Goal: Contribute content: Contribute content

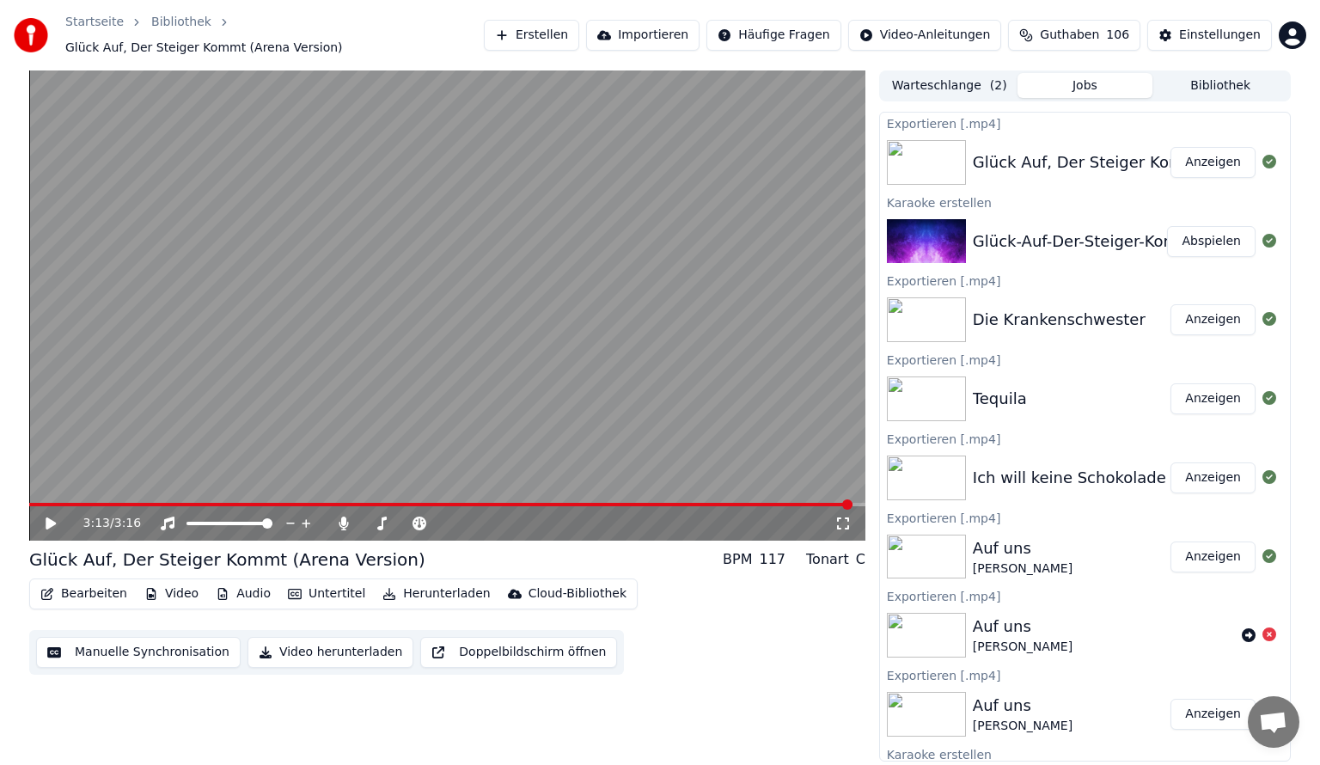
click at [579, 40] on button "Erstellen" at bounding box center [531, 35] width 95 height 31
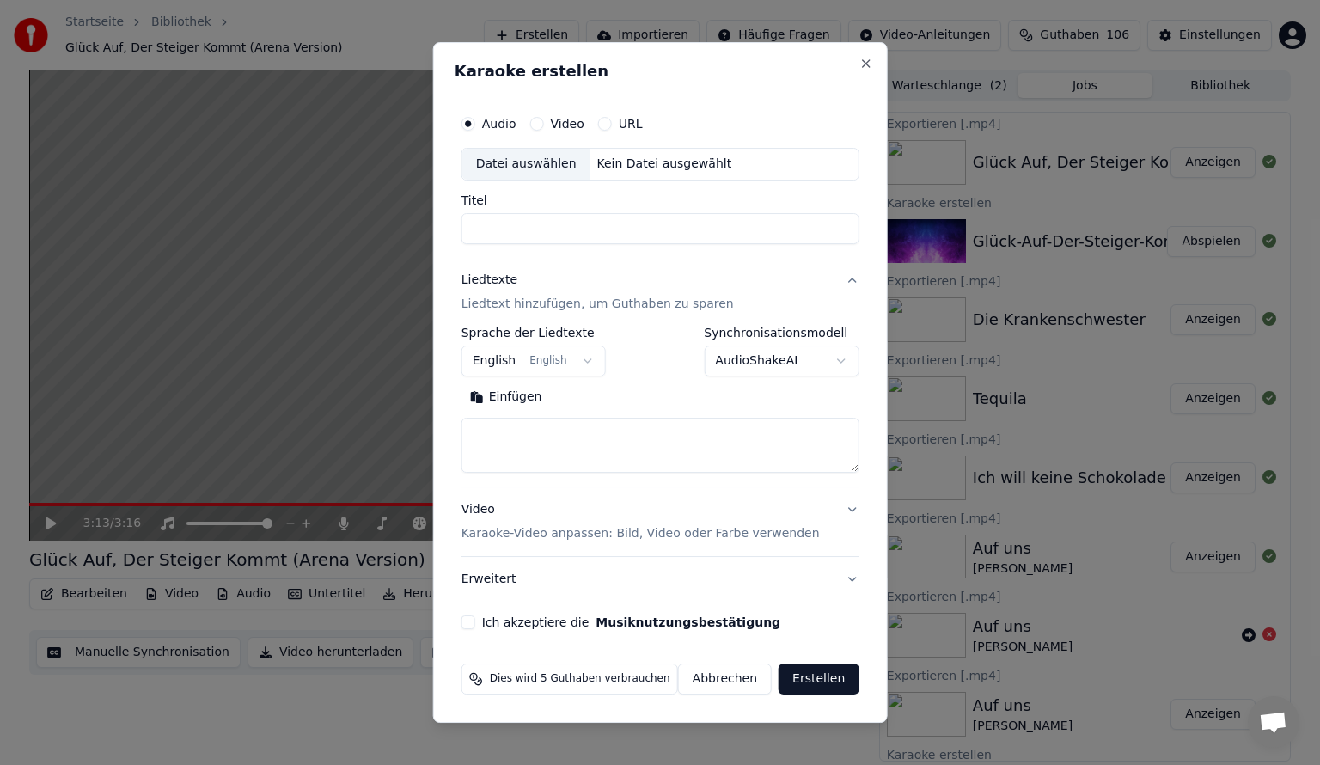
click at [609, 223] on input "Titel" at bounding box center [661, 228] width 398 height 31
type input "*"
click at [638, 242] on input "Titel" at bounding box center [661, 228] width 398 height 31
click at [697, 233] on input "Titel" at bounding box center [661, 228] width 398 height 31
click at [718, 218] on input "Titel" at bounding box center [661, 228] width 398 height 31
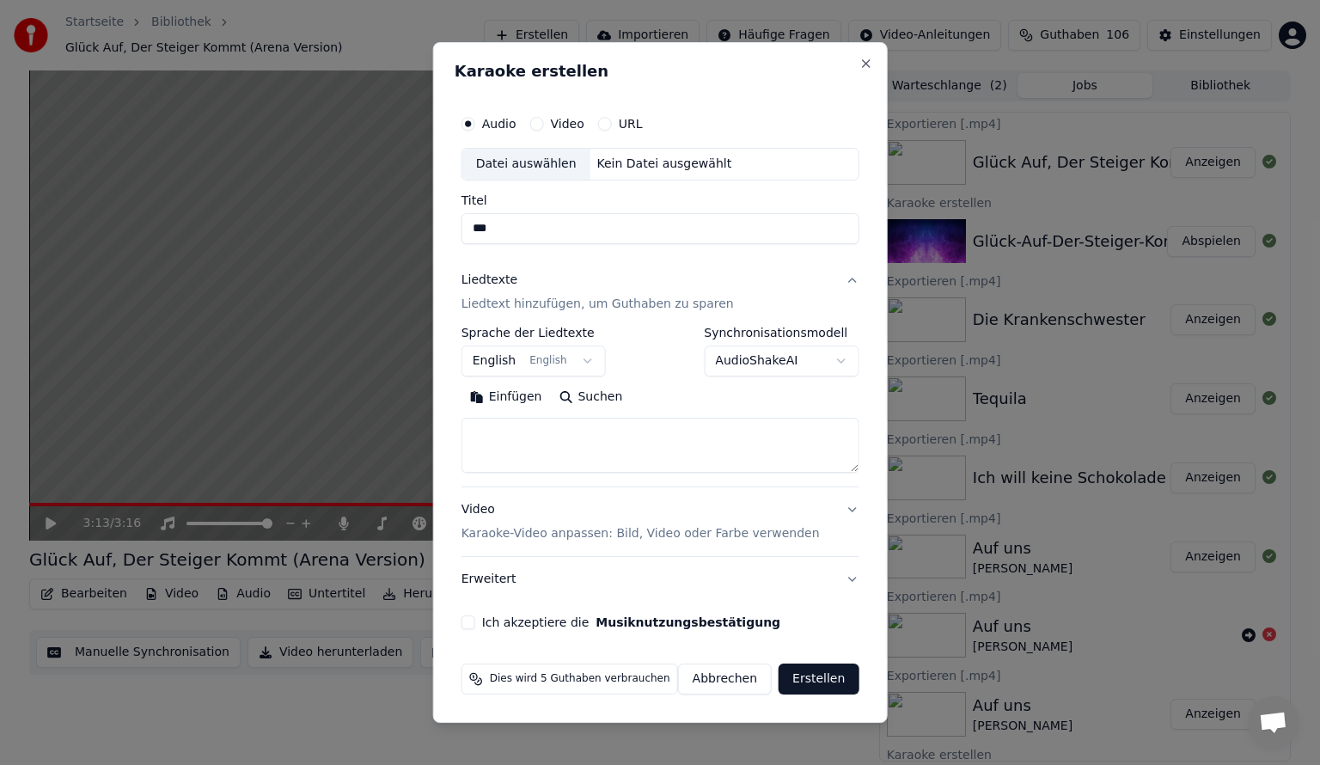
type input "***"
click at [859, 72] on div "**********" at bounding box center [660, 382] width 455 height 681
click at [859, 70] on button "Close" at bounding box center [866, 64] width 14 height 14
select select
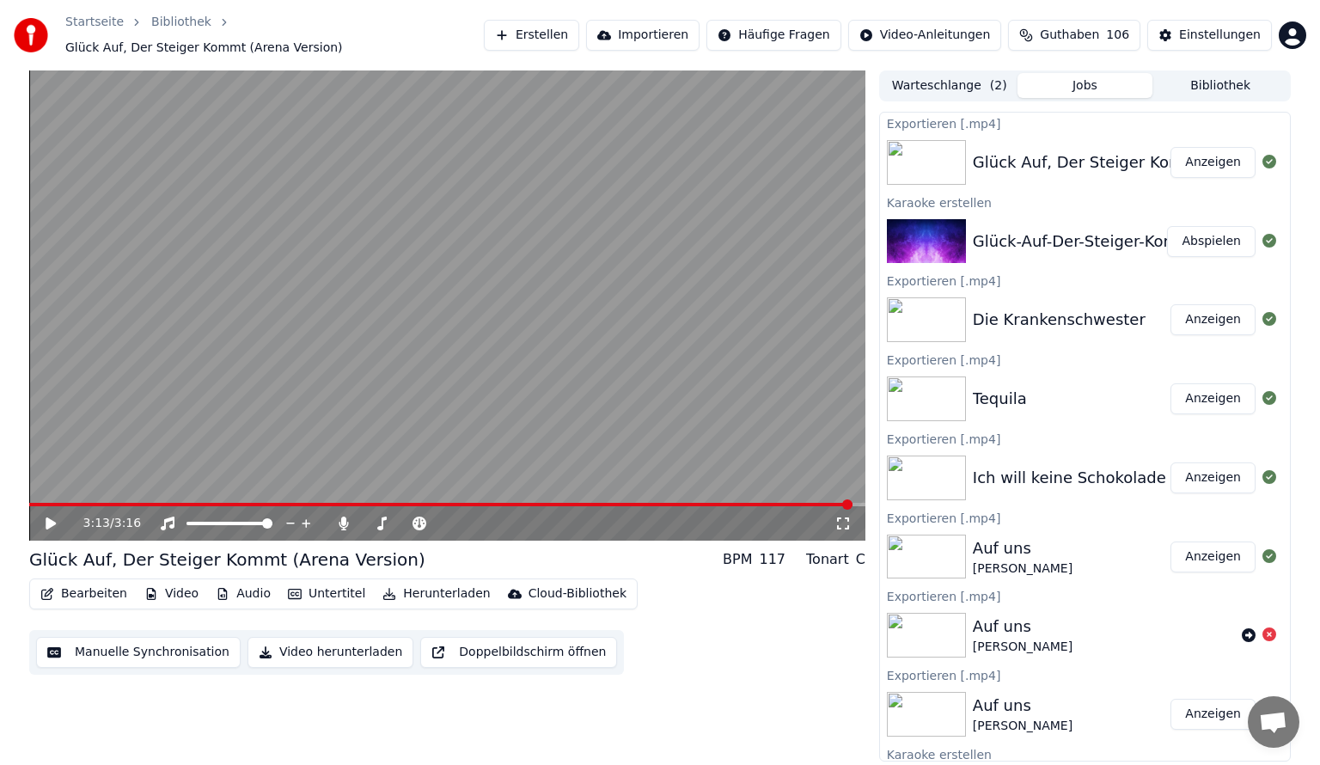
click at [1194, 402] on button "Anzeigen" at bounding box center [1213, 398] width 85 height 31
click at [312, 582] on button "Untertitel" at bounding box center [326, 594] width 91 height 24
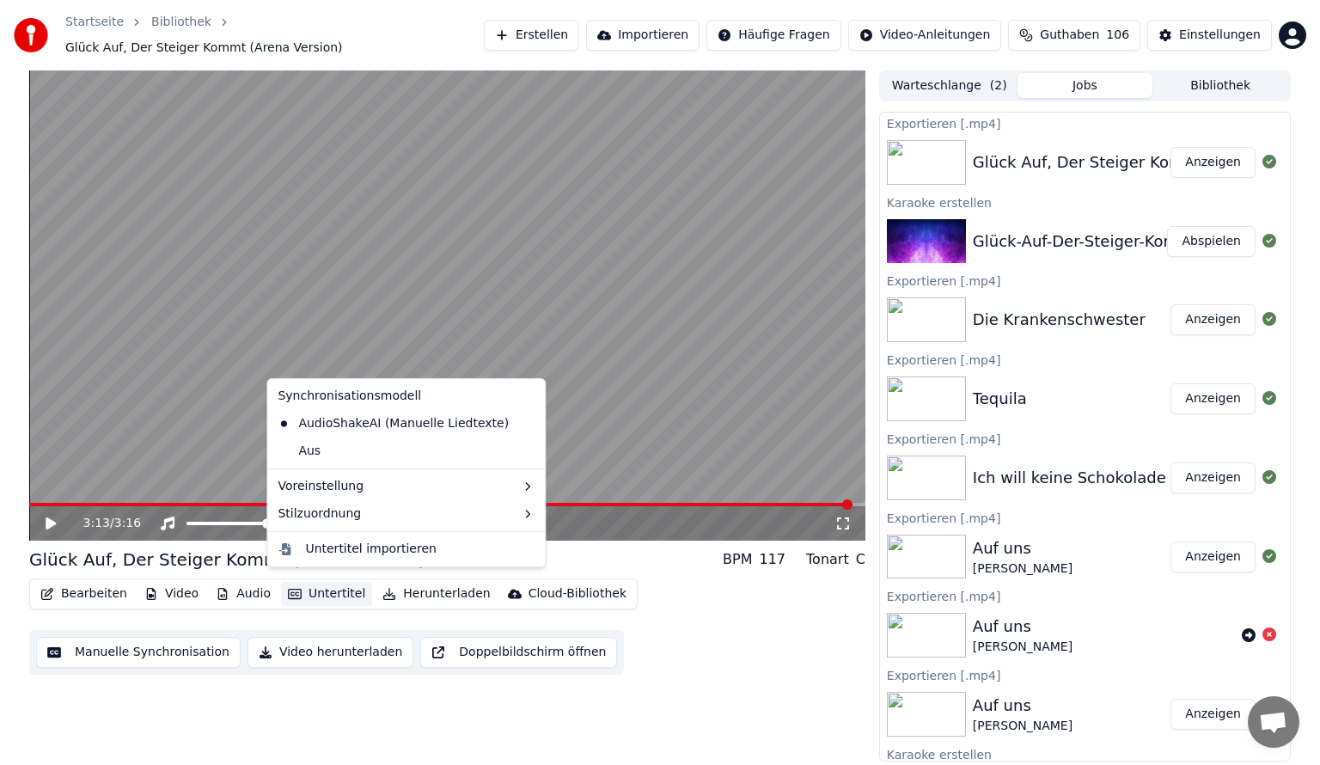
click at [340, 590] on button "Untertitel" at bounding box center [326, 594] width 91 height 24
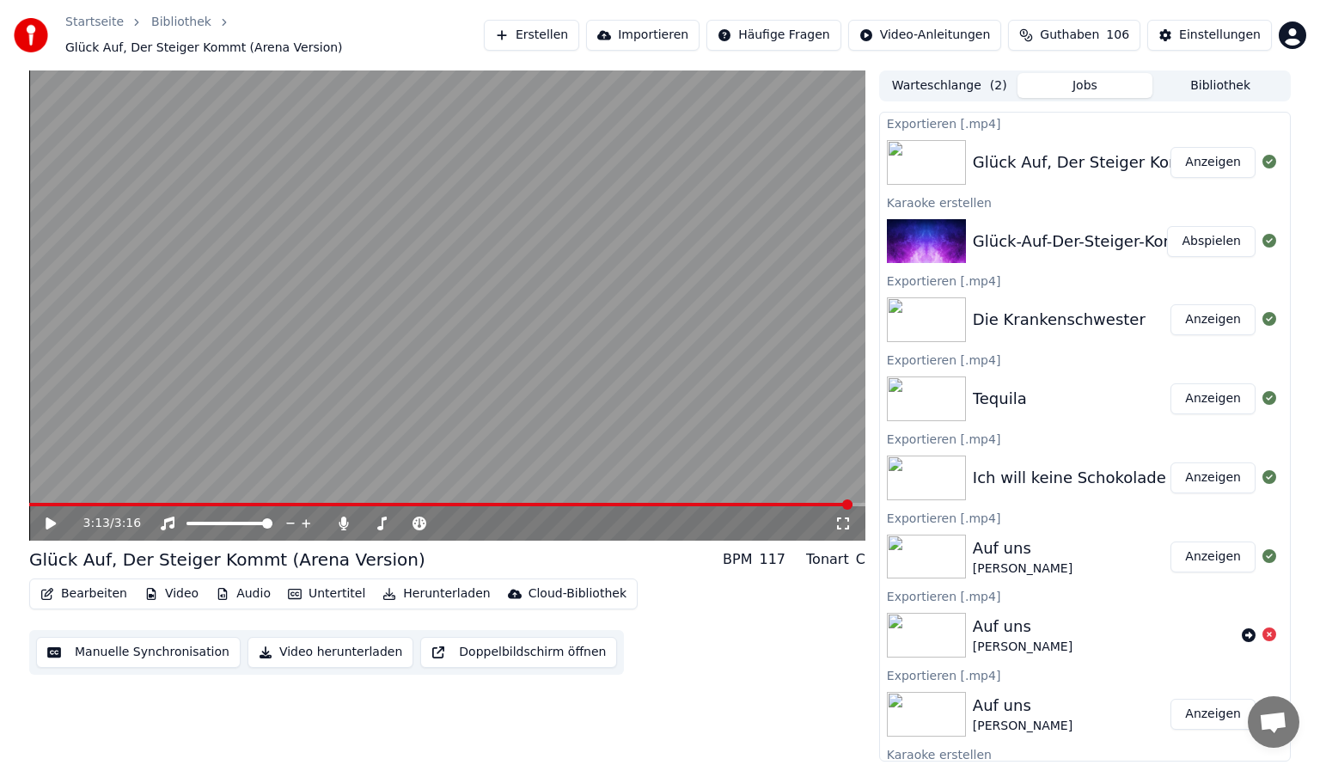
click at [104, 587] on button "Bearbeiten" at bounding box center [84, 594] width 101 height 24
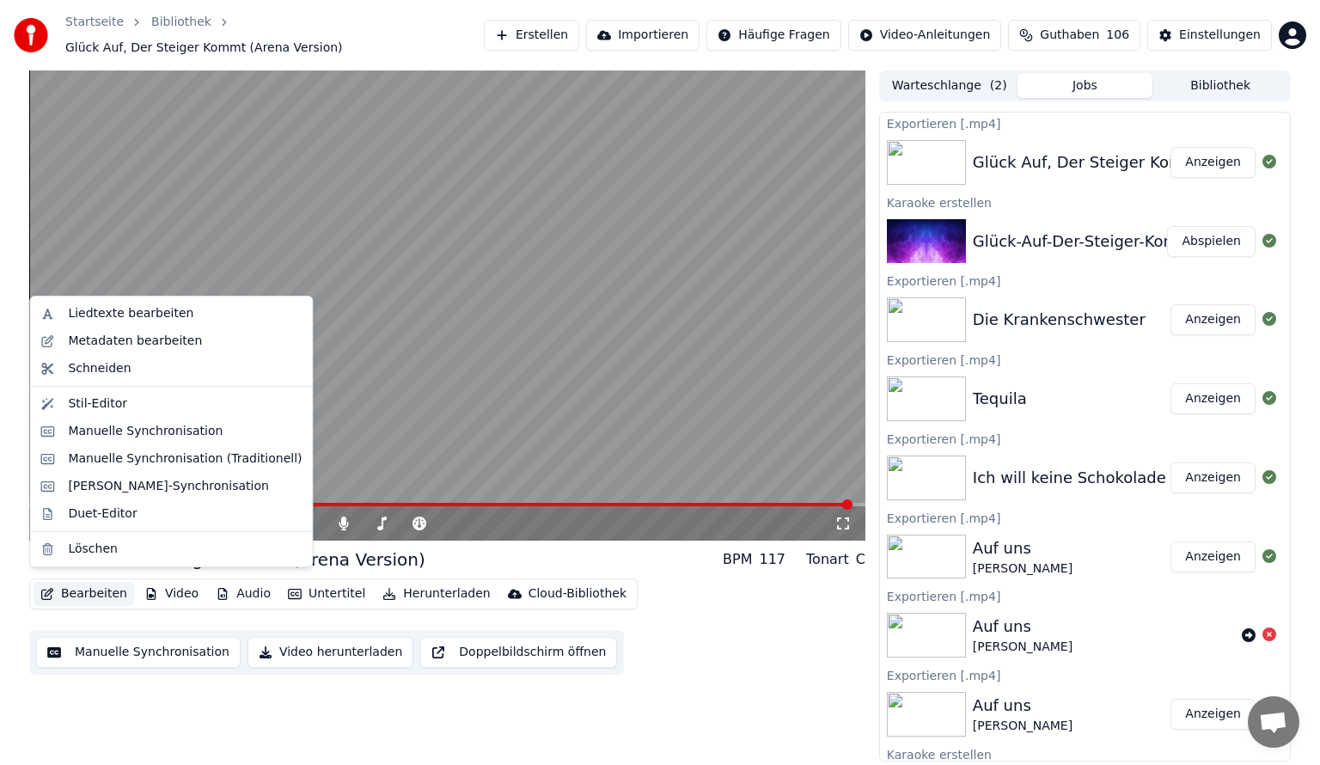
click at [103, 587] on button "Bearbeiten" at bounding box center [84, 594] width 101 height 24
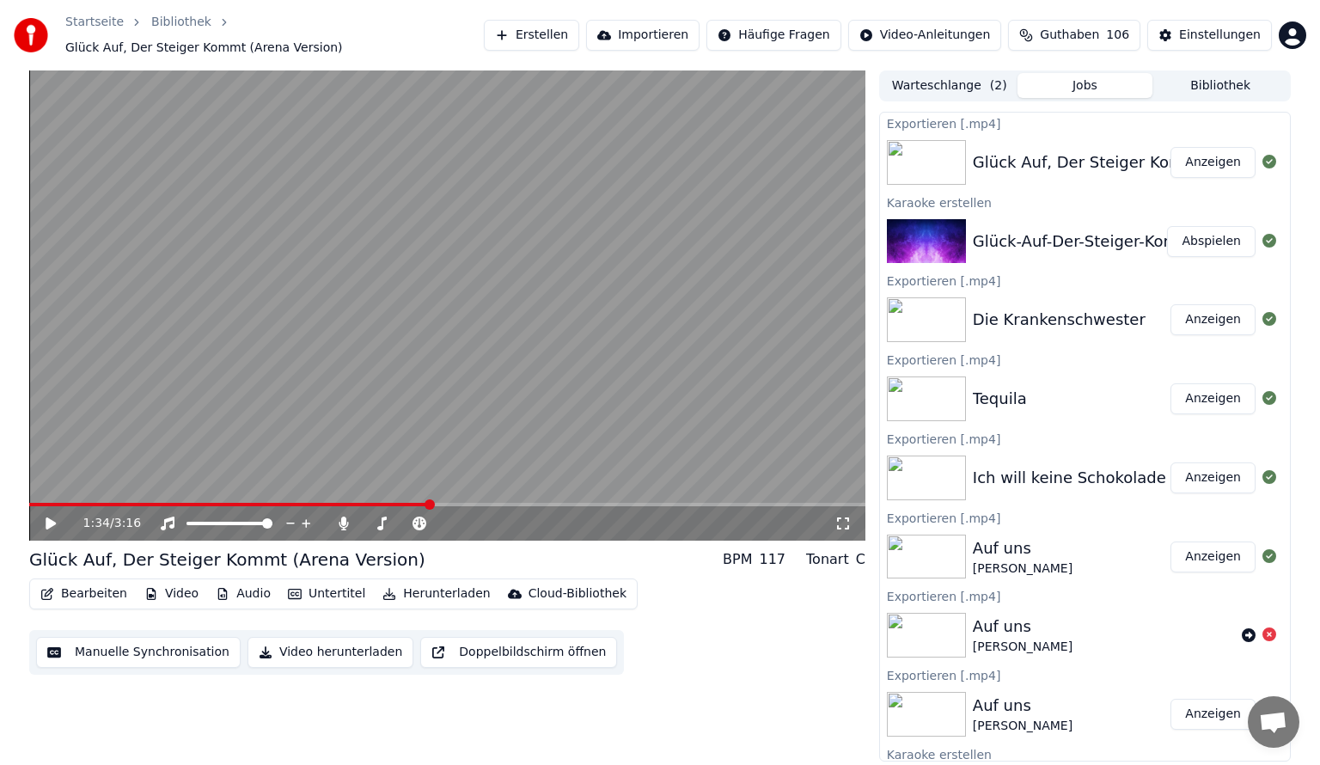
click at [430, 503] on span at bounding box center [229, 504] width 401 height 3
click at [1186, 398] on button "Anzeigen" at bounding box center [1213, 398] width 85 height 31
click at [1005, 392] on div "Tequila" at bounding box center [1000, 399] width 54 height 24
click at [1189, 395] on button "Anzeigen" at bounding box center [1213, 398] width 85 height 31
drag, startPoint x: 485, startPoint y: 727, endPoint x: 480, endPoint y: 693, distance: 34.6
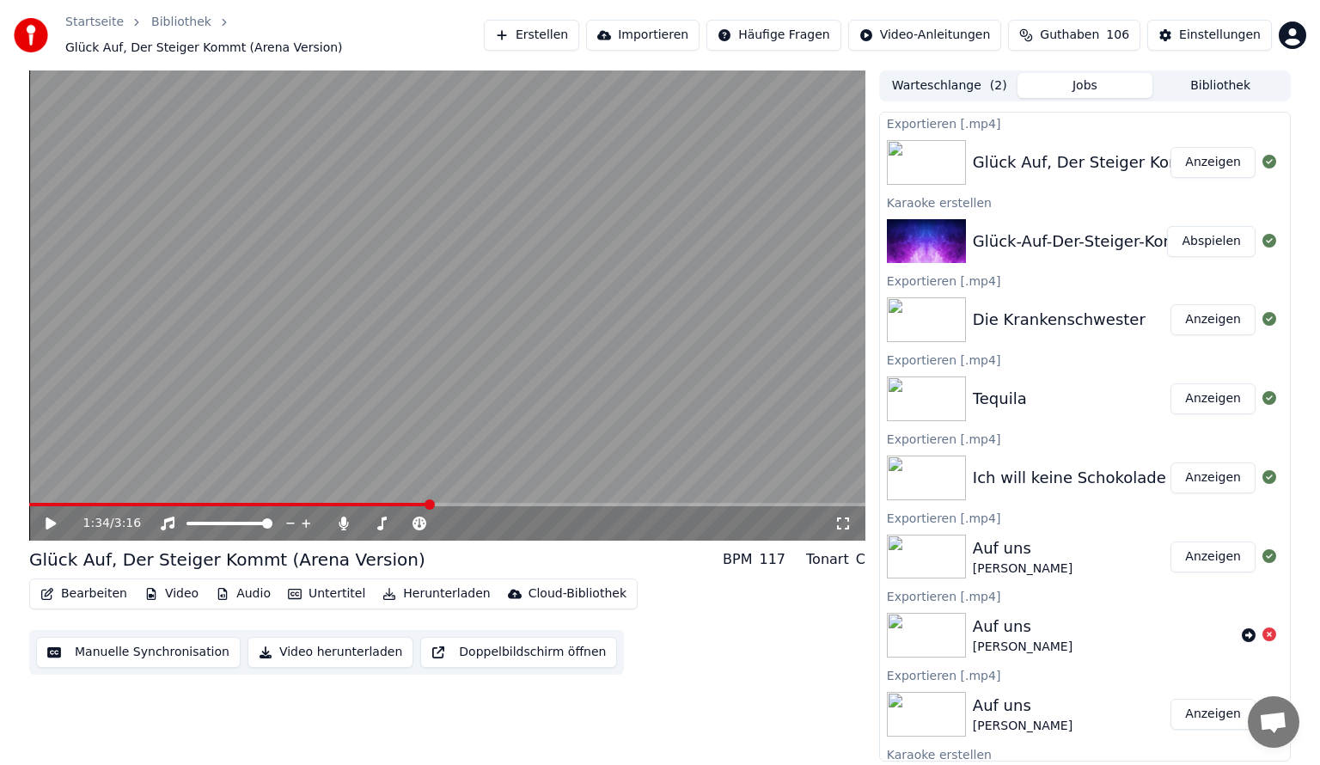
click at [485, 728] on div "1:34 / 3:16 [PERSON_NAME] Auf, Der [PERSON_NAME] Kommt (Arena Version) BPM 117 …" at bounding box center [447, 416] width 836 height 692
click at [404, 492] on video at bounding box center [447, 305] width 836 height 470
click at [397, 503] on span at bounding box center [229, 504] width 401 height 3
click at [329, 375] on video at bounding box center [447, 305] width 836 height 470
click at [371, 499] on span at bounding box center [371, 504] width 10 height 10
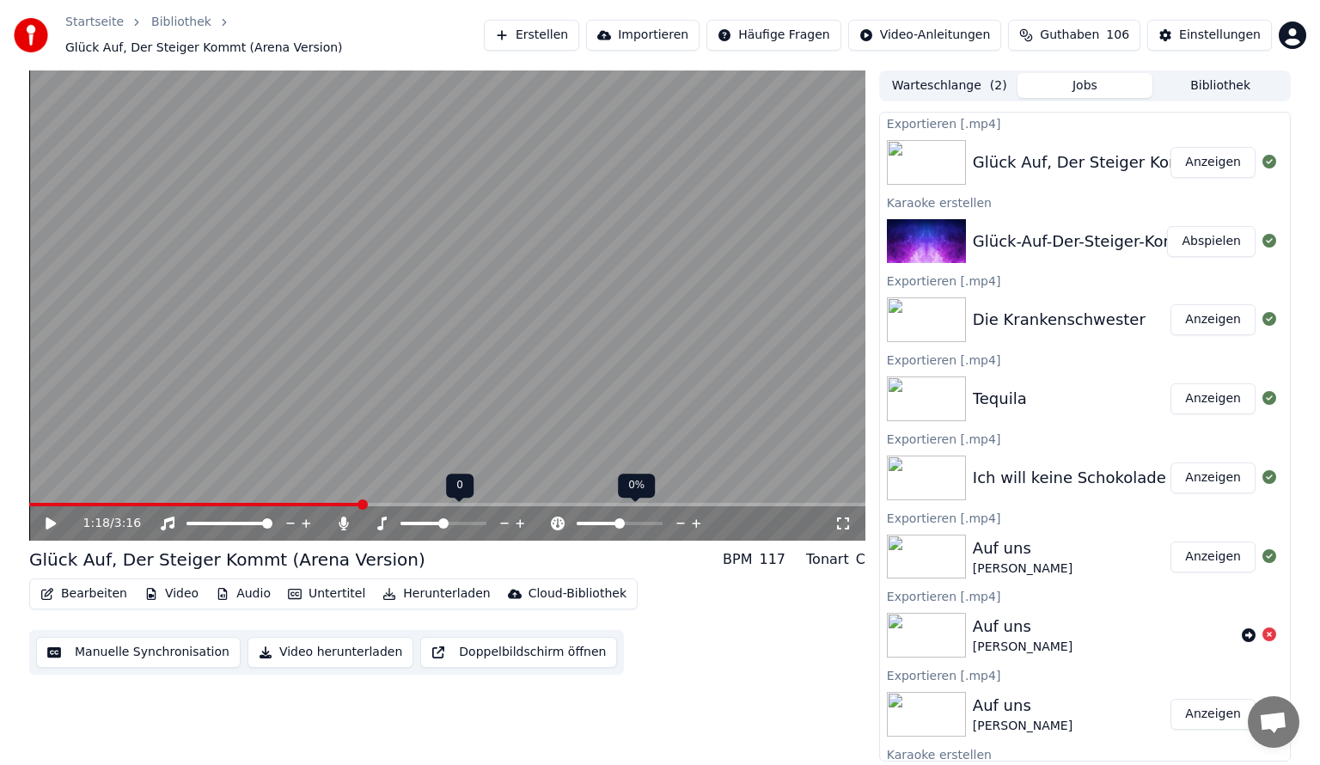
click at [359, 499] on span at bounding box center [363, 504] width 10 height 10
click at [343, 499] on span at bounding box center [345, 504] width 10 height 10
click at [1046, 547] on div "Auf uns" at bounding box center [1023, 548] width 100 height 24
click at [162, 31] on link "Bibliothek" at bounding box center [181, 22] width 60 height 17
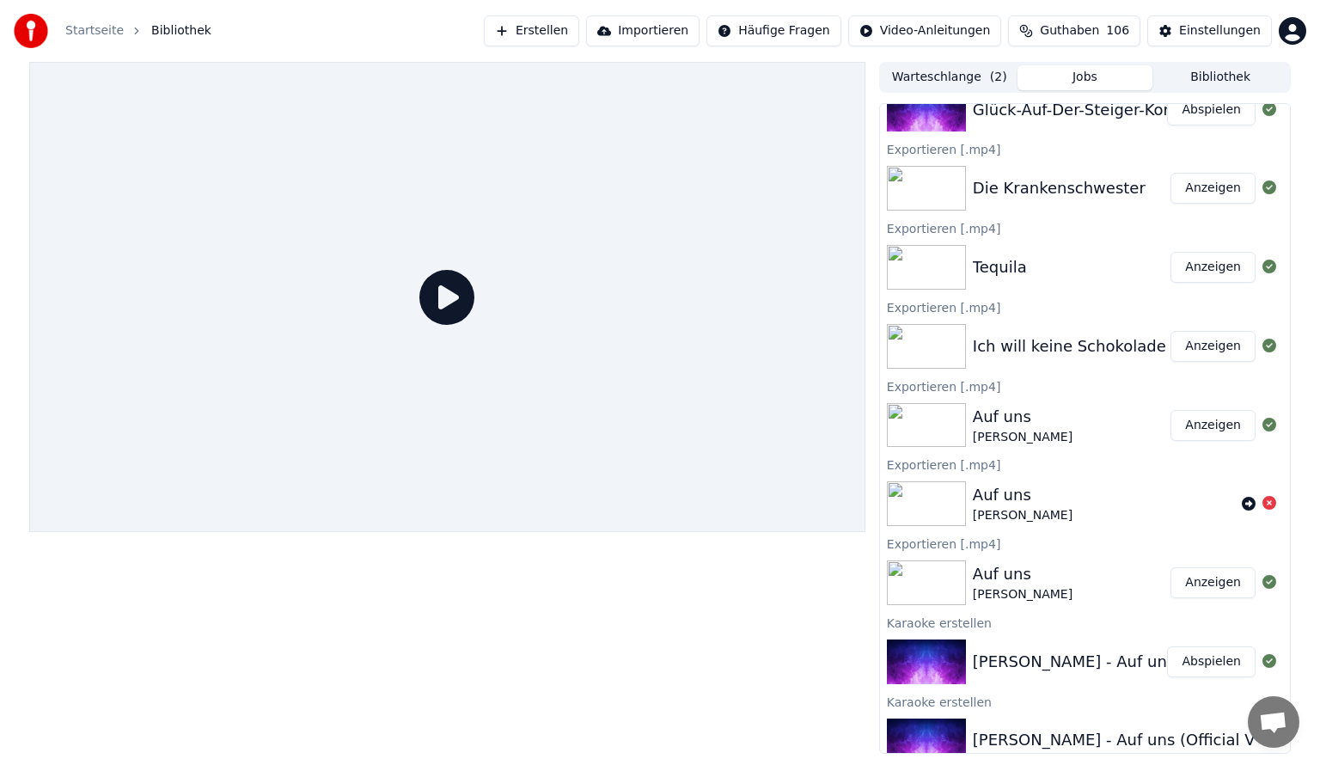
scroll to position [140, 0]
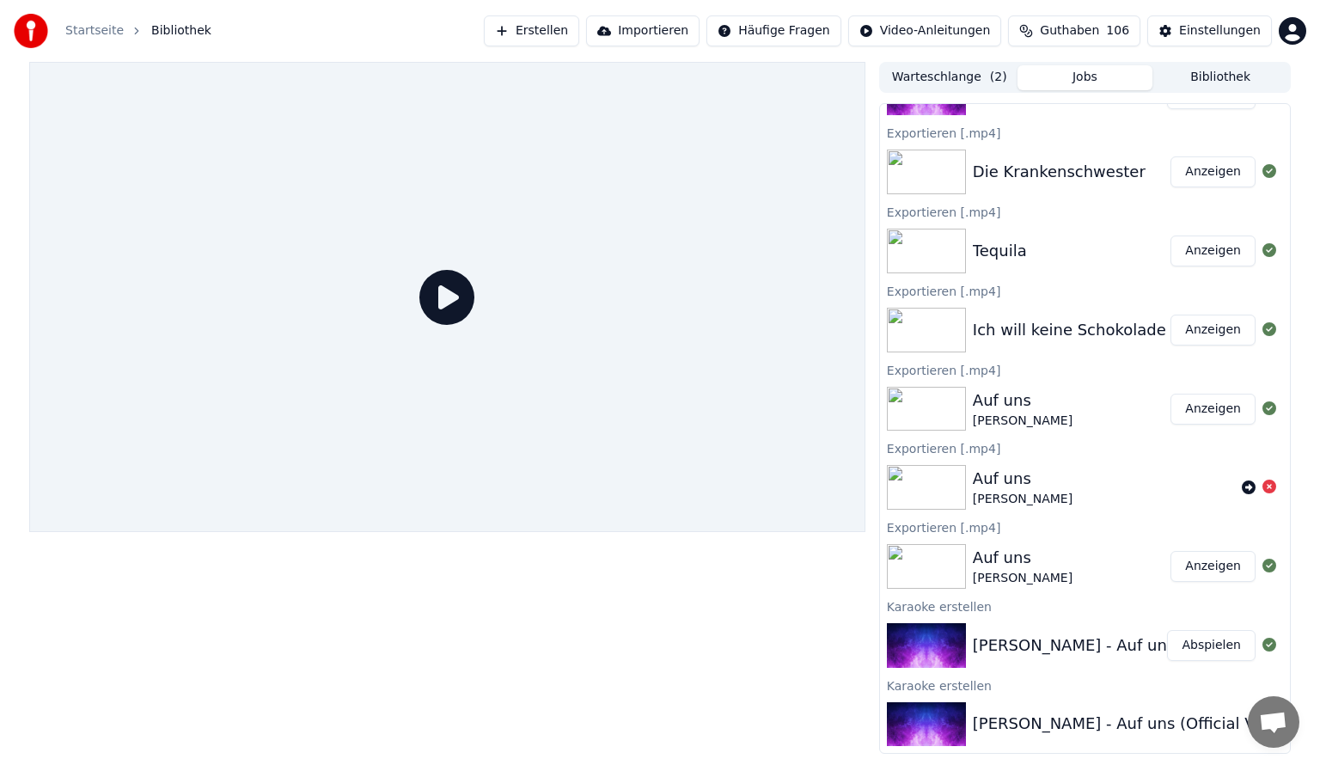
click at [987, 492] on div "[PERSON_NAME]" at bounding box center [1023, 499] width 100 height 17
click at [985, 392] on div "Auf uns" at bounding box center [1023, 400] width 100 height 24
click at [164, 32] on span "Bibliothek" at bounding box center [181, 30] width 60 height 17
click at [96, 30] on link "Startseite" at bounding box center [94, 30] width 58 height 17
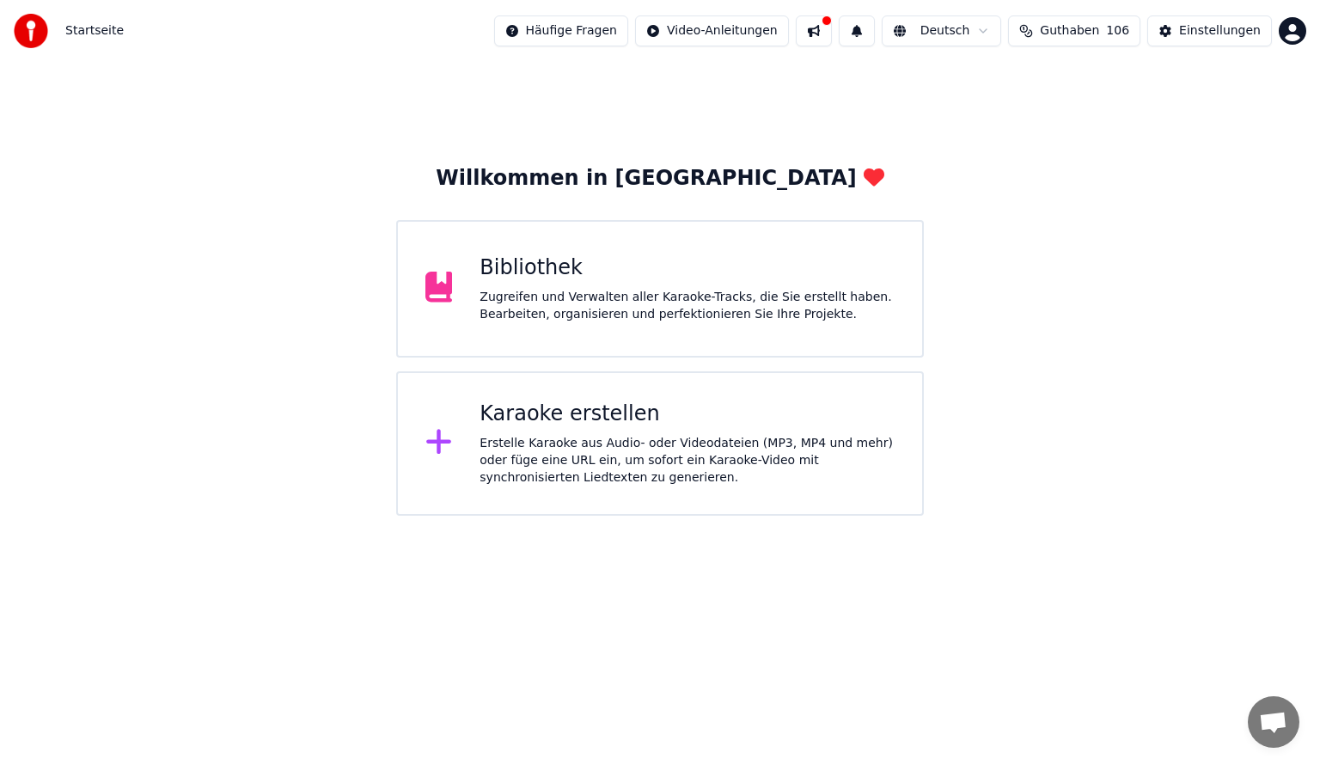
click at [531, 259] on div "Bibliothek" at bounding box center [687, 268] width 415 height 28
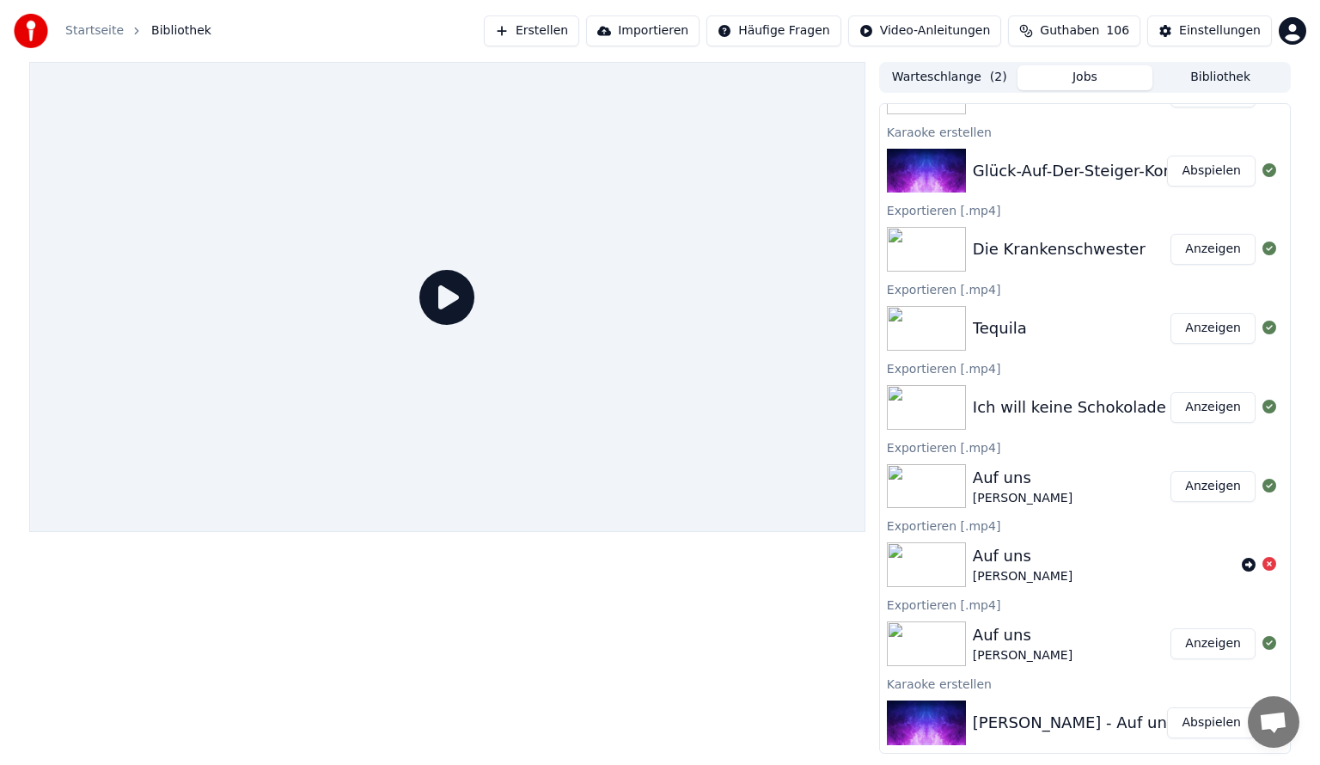
scroll to position [140, 0]
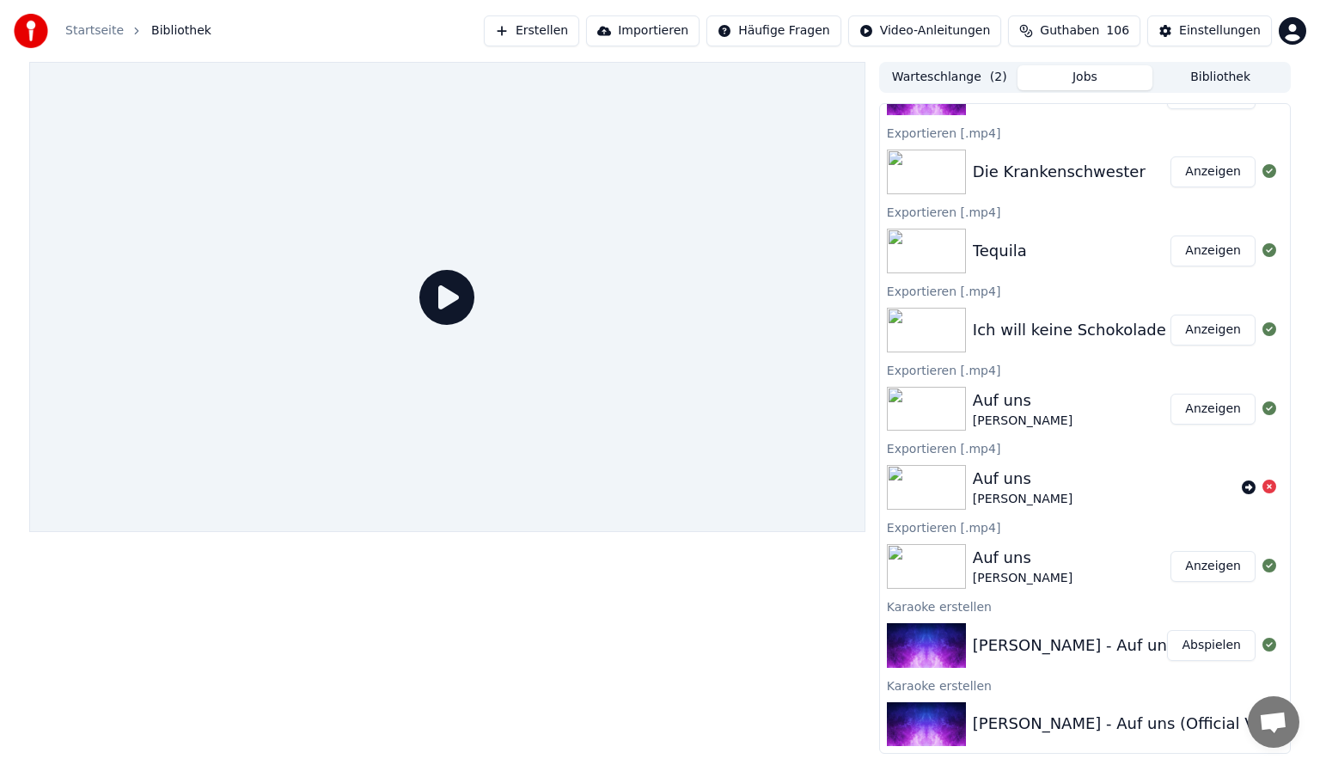
click at [1056, 400] on div "Auf uns" at bounding box center [1023, 400] width 100 height 24
click at [1231, 415] on button "Anzeigen" at bounding box center [1213, 409] width 85 height 31
click at [1245, 72] on button "Bibliothek" at bounding box center [1221, 77] width 136 height 25
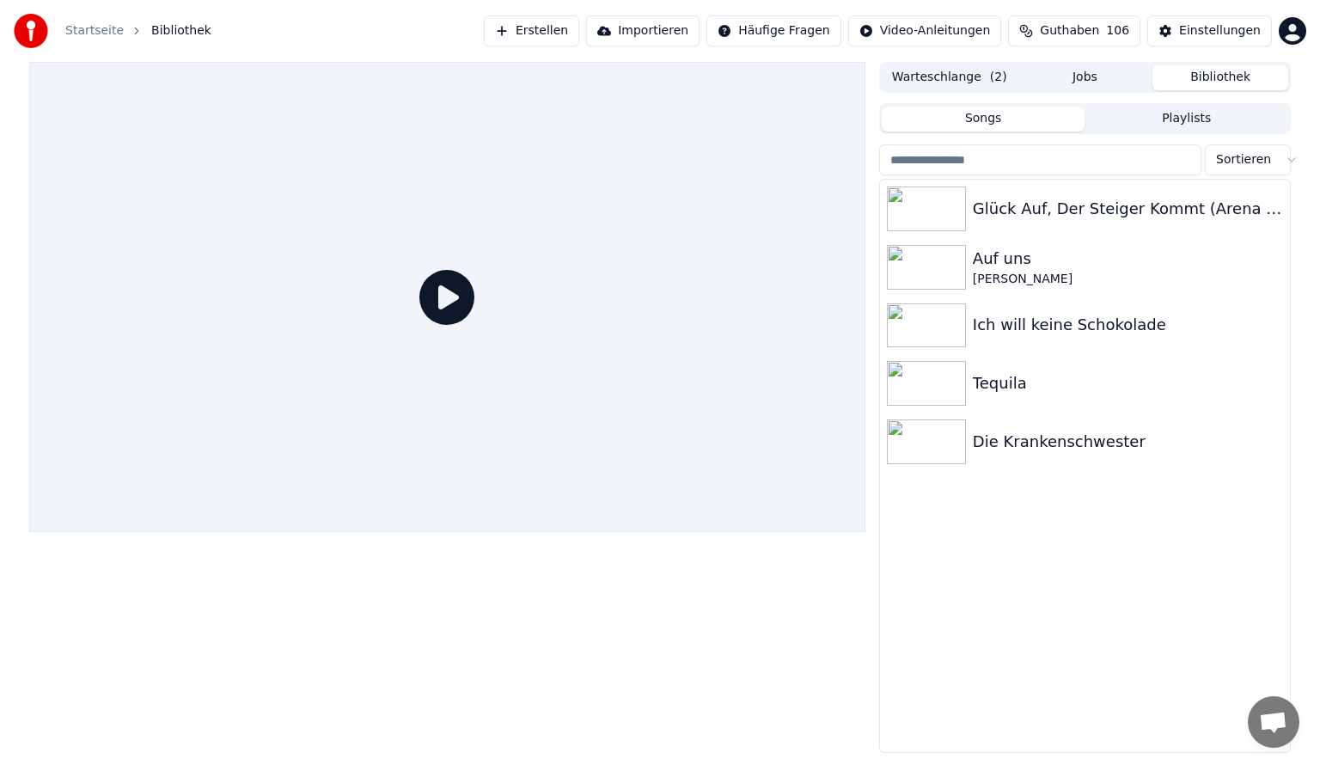
click at [1241, 73] on button "Bibliothek" at bounding box center [1221, 77] width 136 height 25
click at [1040, 286] on div "[PERSON_NAME]" at bounding box center [1119, 279] width 293 height 17
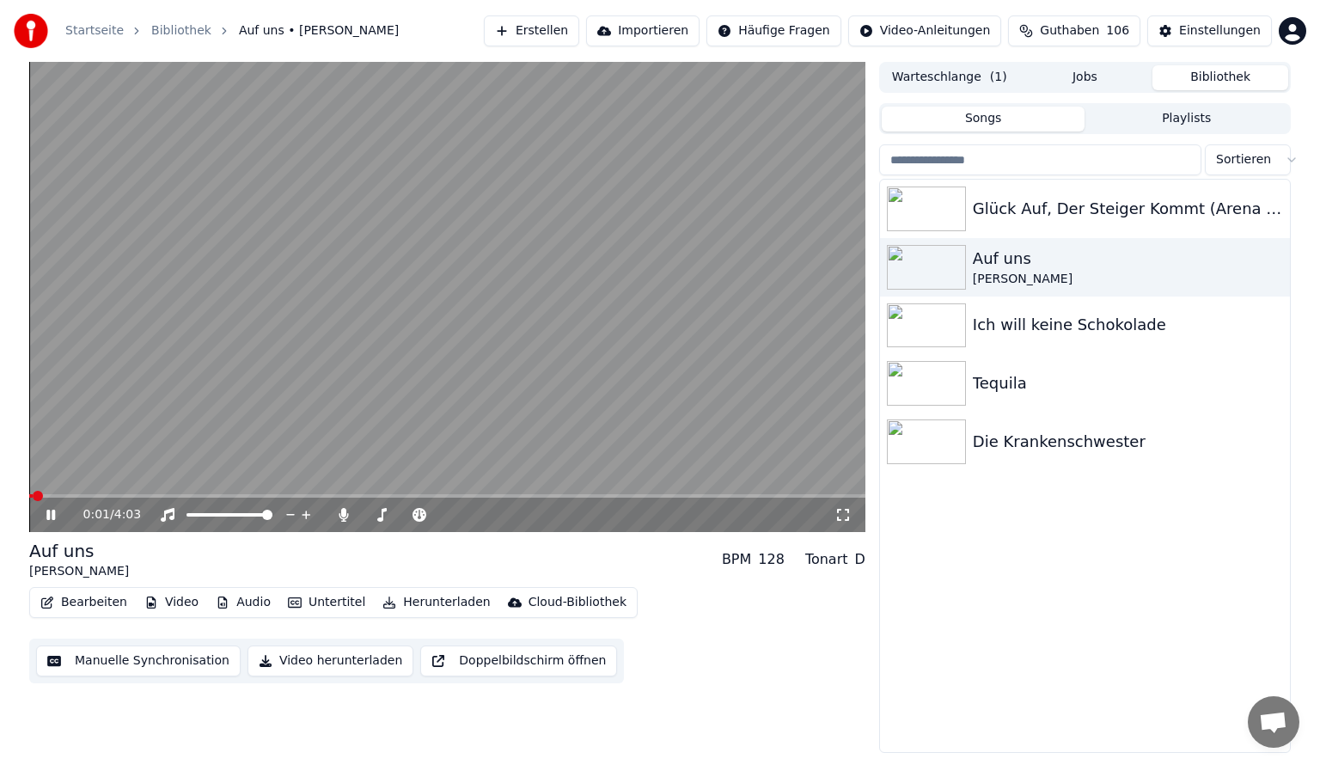
click at [175, 420] on video at bounding box center [447, 297] width 836 height 470
click at [203, 500] on span at bounding box center [208, 496] width 10 height 10
click at [236, 493] on video at bounding box center [447, 297] width 836 height 470
click at [254, 432] on video at bounding box center [447, 297] width 836 height 470
click at [243, 495] on span at bounding box center [447, 495] width 836 height 3
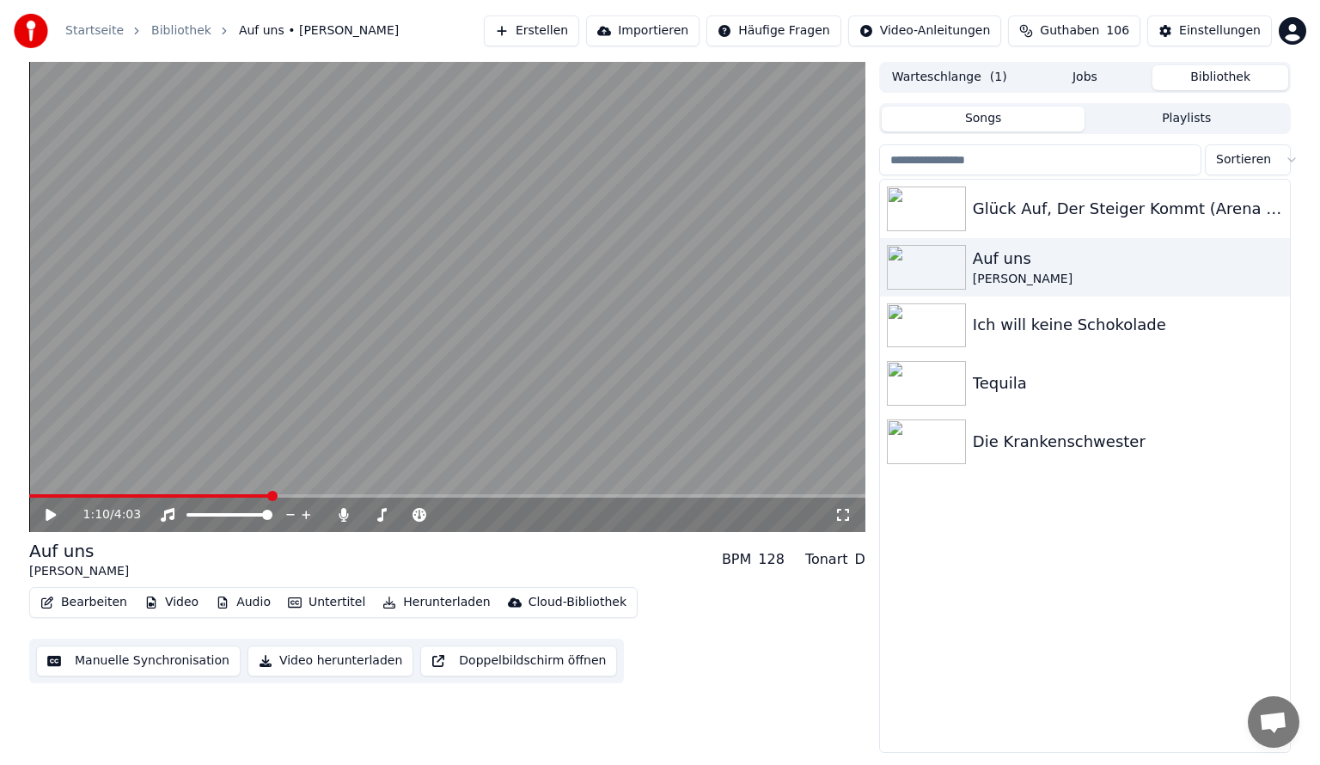
click at [269, 497] on span at bounding box center [447, 495] width 836 height 3
click at [290, 496] on span at bounding box center [447, 495] width 836 height 3
click at [333, 497] on span at bounding box center [447, 495] width 836 height 3
click at [323, 495] on span at bounding box center [180, 495] width 303 height 3
click at [330, 343] on video at bounding box center [447, 297] width 836 height 470
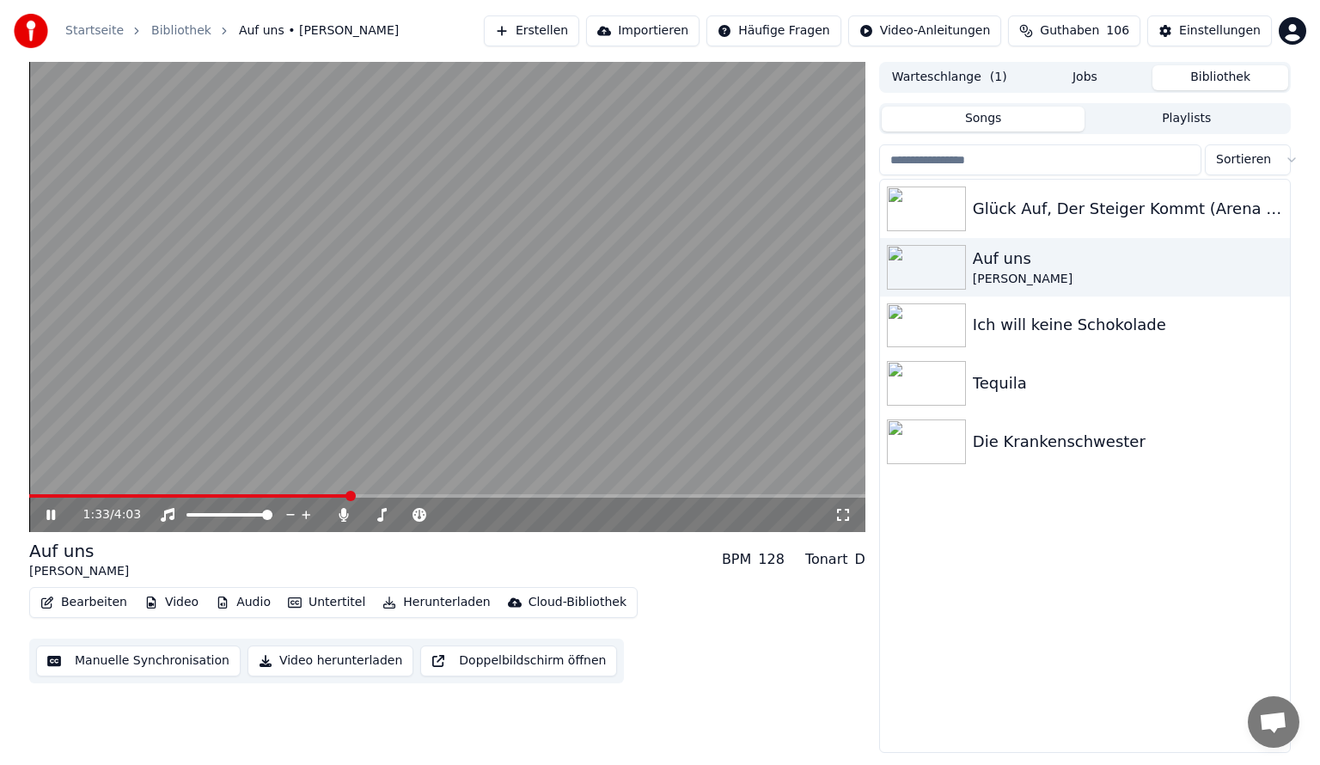
click at [458, 358] on video at bounding box center [447, 297] width 836 height 470
click at [342, 492] on video at bounding box center [447, 297] width 836 height 470
click at [342, 493] on video at bounding box center [447, 297] width 836 height 470
click at [338, 501] on div "1:34 / 4:03" at bounding box center [447, 515] width 836 height 34
click at [340, 496] on span at bounding box center [191, 495] width 324 height 3
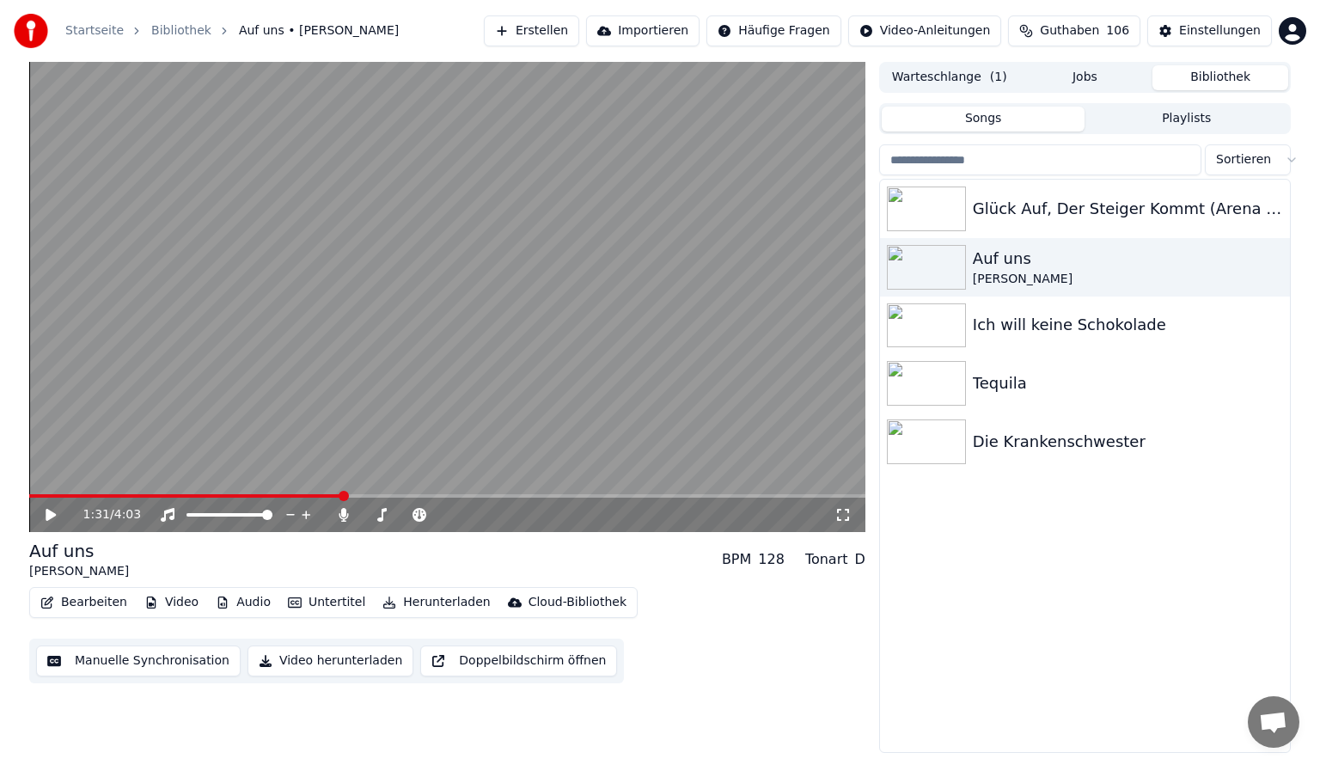
click at [337, 498] on span at bounding box center [185, 495] width 313 height 3
click at [333, 496] on span at bounding box center [183, 495] width 309 height 3
click at [330, 358] on video at bounding box center [447, 297] width 836 height 470
click at [358, 443] on video at bounding box center [447, 297] width 836 height 470
click at [346, 496] on span at bounding box center [187, 495] width 316 height 3
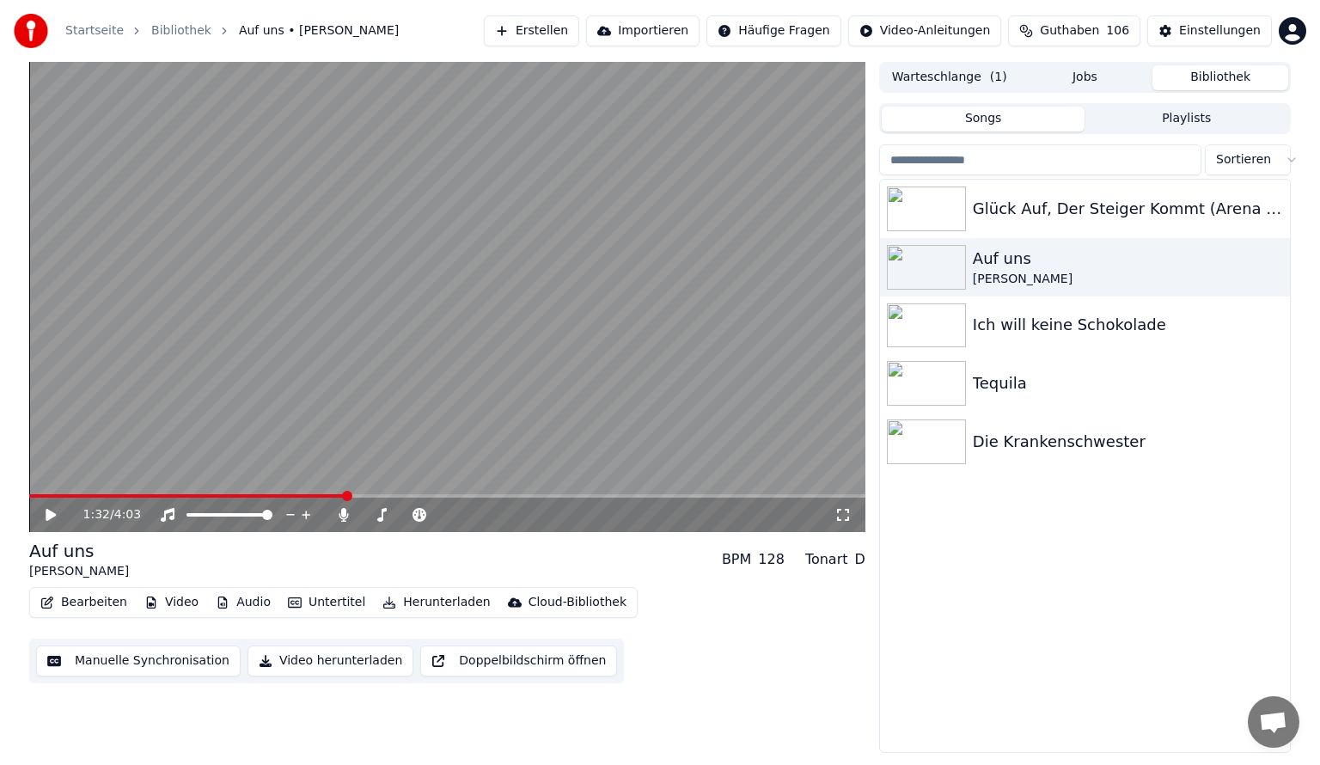
click at [340, 495] on span at bounding box center [187, 495] width 316 height 3
click at [329, 493] on video at bounding box center [447, 297] width 836 height 470
click at [1002, 380] on div "Tequila" at bounding box center [1119, 383] width 293 height 24
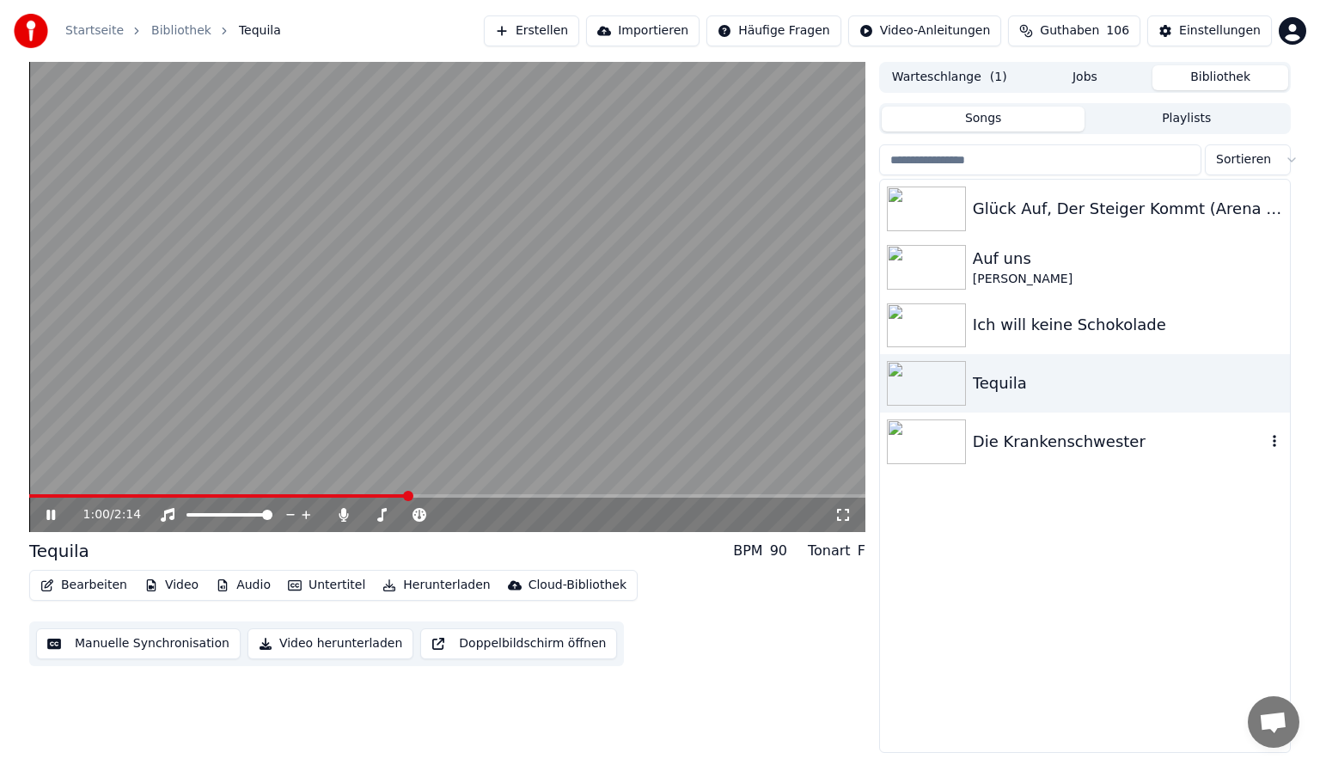
click at [1069, 433] on div "Die Krankenschwester" at bounding box center [1119, 442] width 293 height 24
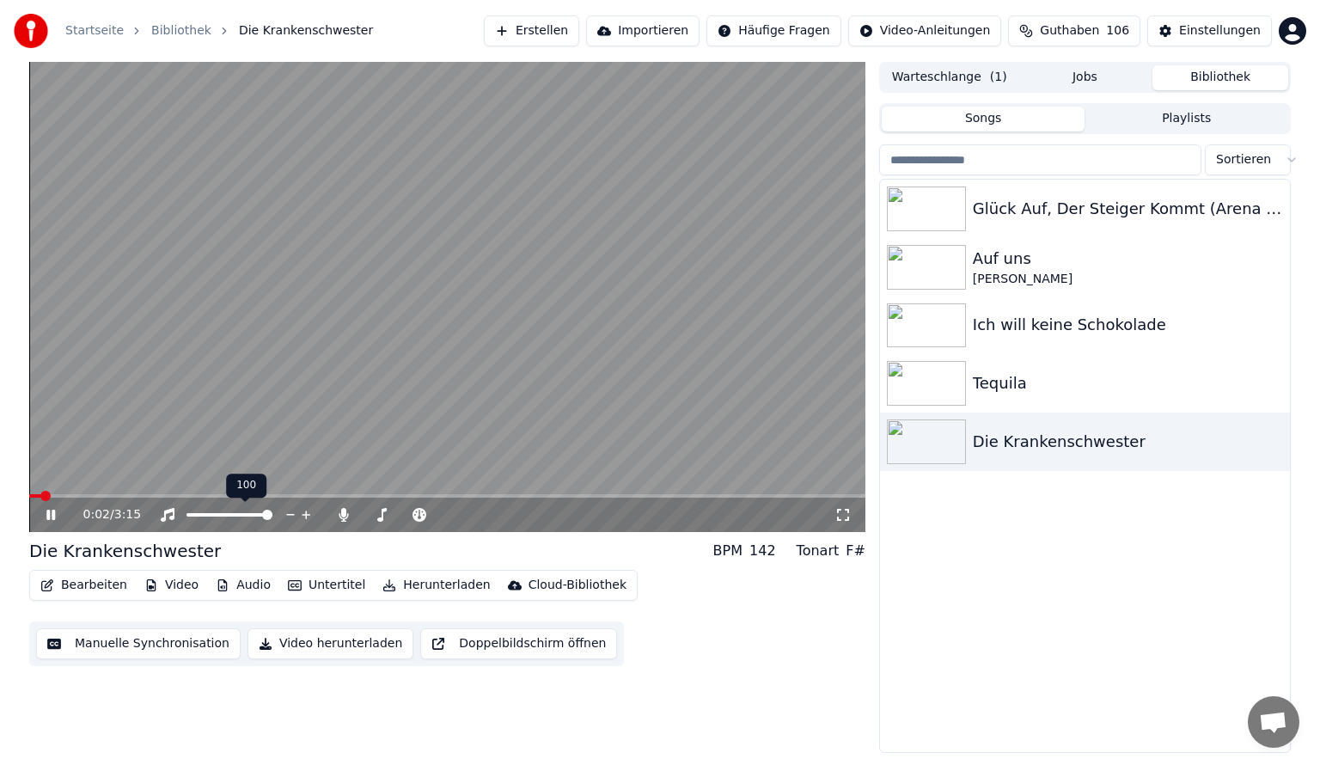
click at [251, 518] on div at bounding box center [245, 514] width 138 height 17
click at [241, 515] on span at bounding box center [230, 514] width 86 height 3
click at [225, 516] on span at bounding box center [214, 514] width 54 height 3
click at [212, 513] on span at bounding box center [207, 514] width 40 height 3
click at [196, 512] on div at bounding box center [245, 514] width 138 height 17
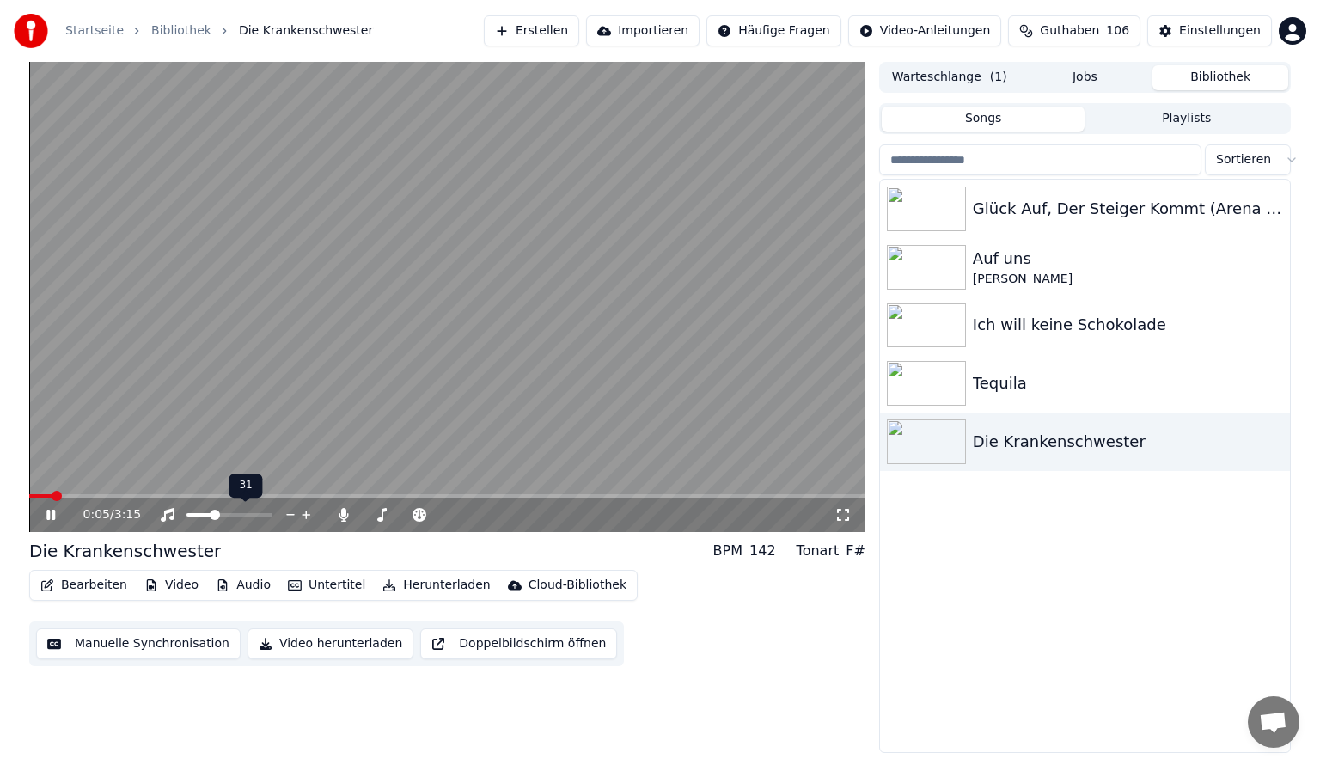
click at [196, 517] on div at bounding box center [245, 514] width 138 height 17
click at [193, 516] on span at bounding box center [200, 514] width 27 height 3
click at [340, 518] on icon at bounding box center [343, 515] width 9 height 14
click at [223, 516] on span at bounding box center [230, 514] width 86 height 3
click at [211, 516] on span at bounding box center [206, 514] width 38 height 3
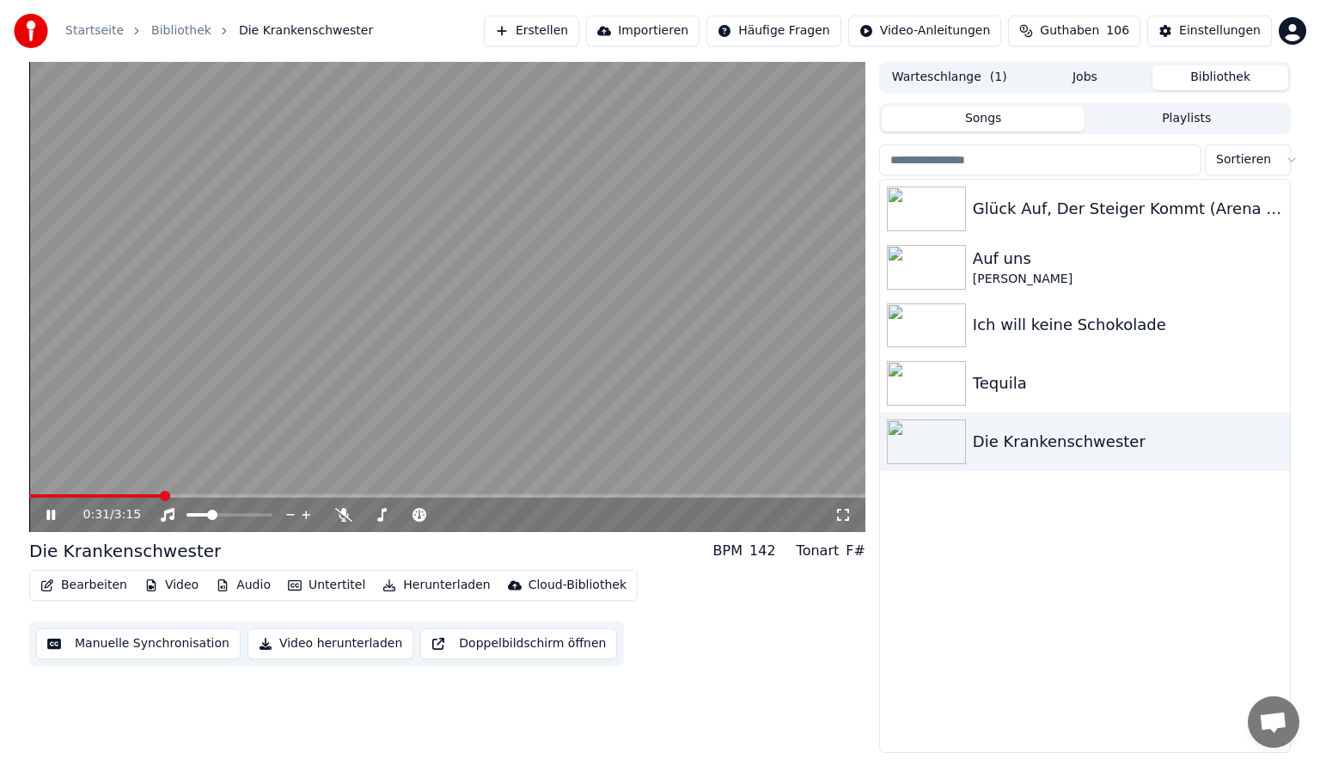
click at [327, 406] on video at bounding box center [447, 297] width 836 height 470
click at [1061, 263] on div "Auf uns" at bounding box center [1119, 259] width 293 height 24
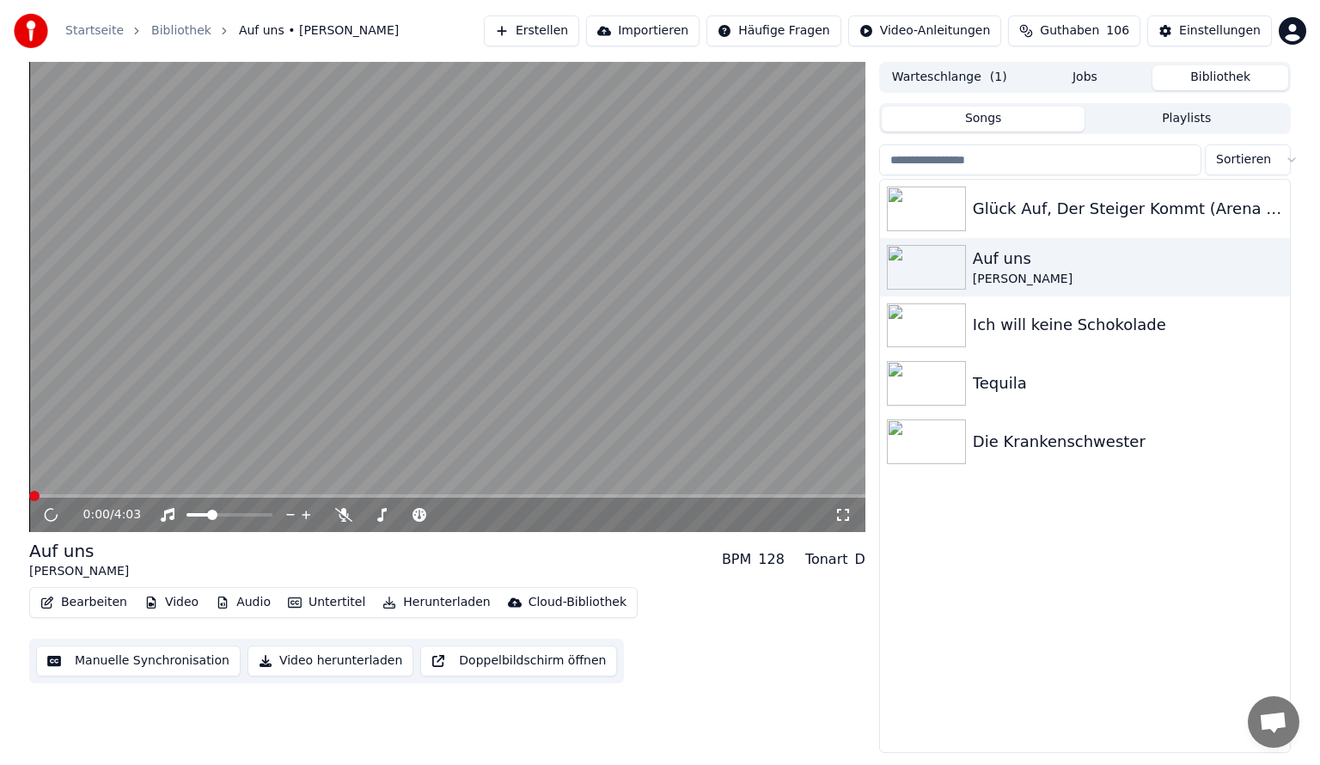
click at [298, 292] on video at bounding box center [447, 297] width 836 height 470
click at [175, 401] on video at bounding box center [447, 297] width 836 height 470
click at [323, 608] on button "Untertitel" at bounding box center [326, 602] width 91 height 24
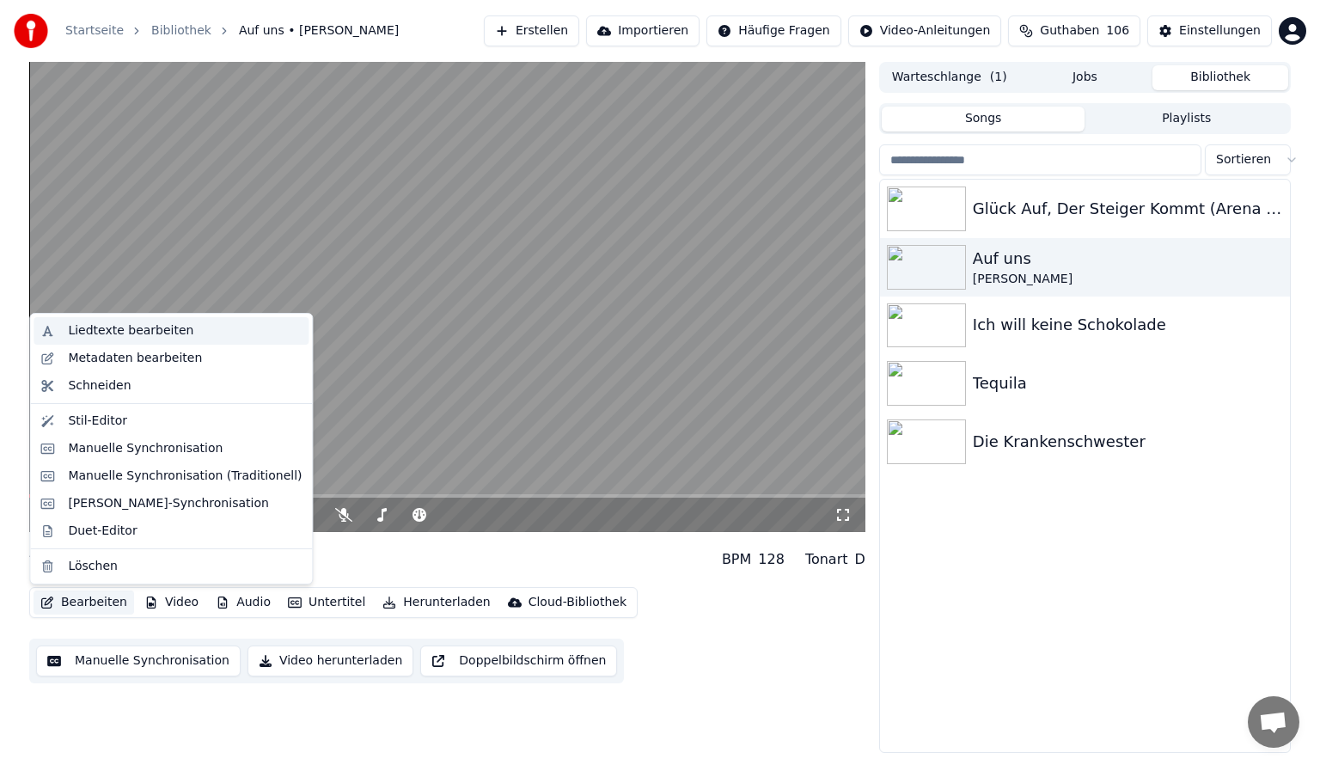
click at [138, 328] on div "Liedtexte bearbeiten" at bounding box center [130, 330] width 125 height 17
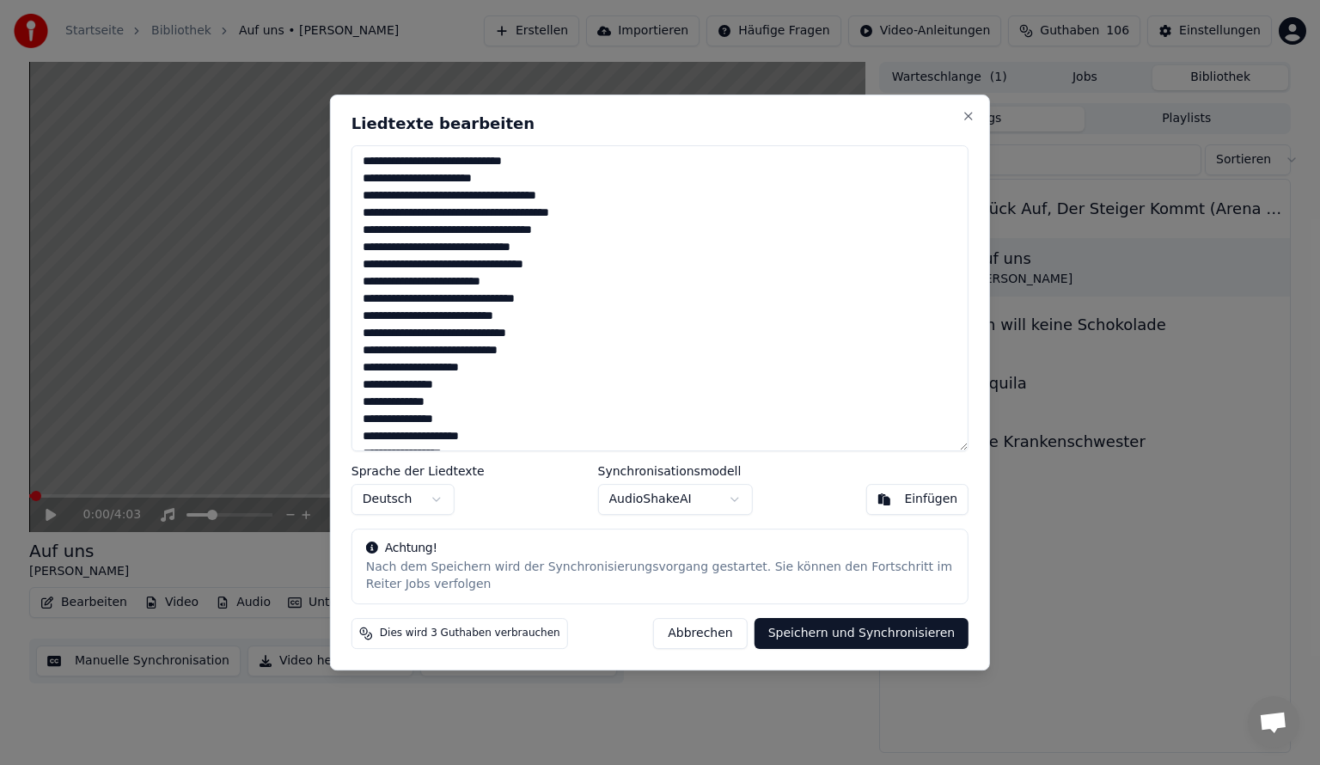
drag, startPoint x: 453, startPoint y: 385, endPoint x: 413, endPoint y: 383, distance: 39.6
click at [413, 383] on textarea at bounding box center [660, 298] width 617 height 306
drag, startPoint x: 457, startPoint y: 402, endPoint x: 385, endPoint y: 405, distance: 72.2
click at [385, 405] on textarea at bounding box center [660, 298] width 617 height 306
drag, startPoint x: 453, startPoint y: 419, endPoint x: 370, endPoint y: 414, distance: 83.5
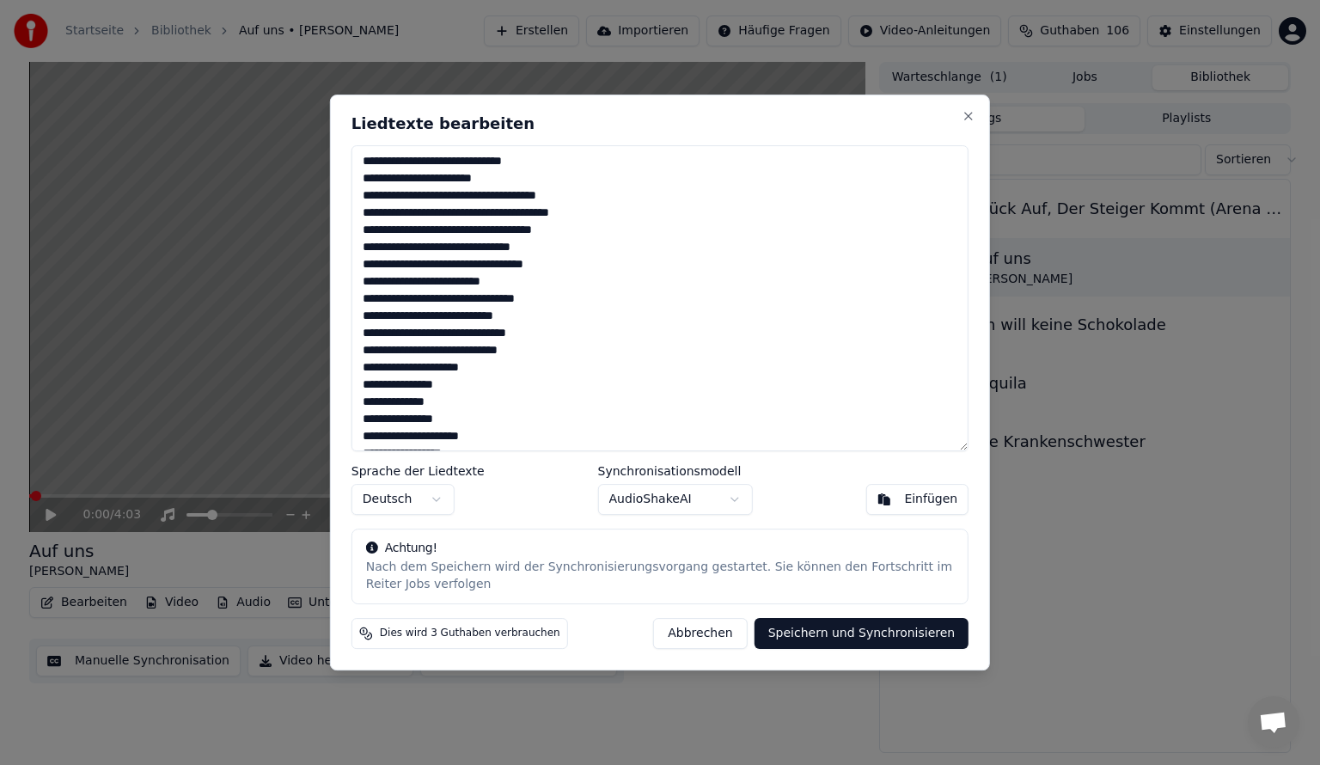
click at [370, 414] on textarea at bounding box center [660, 298] width 617 height 306
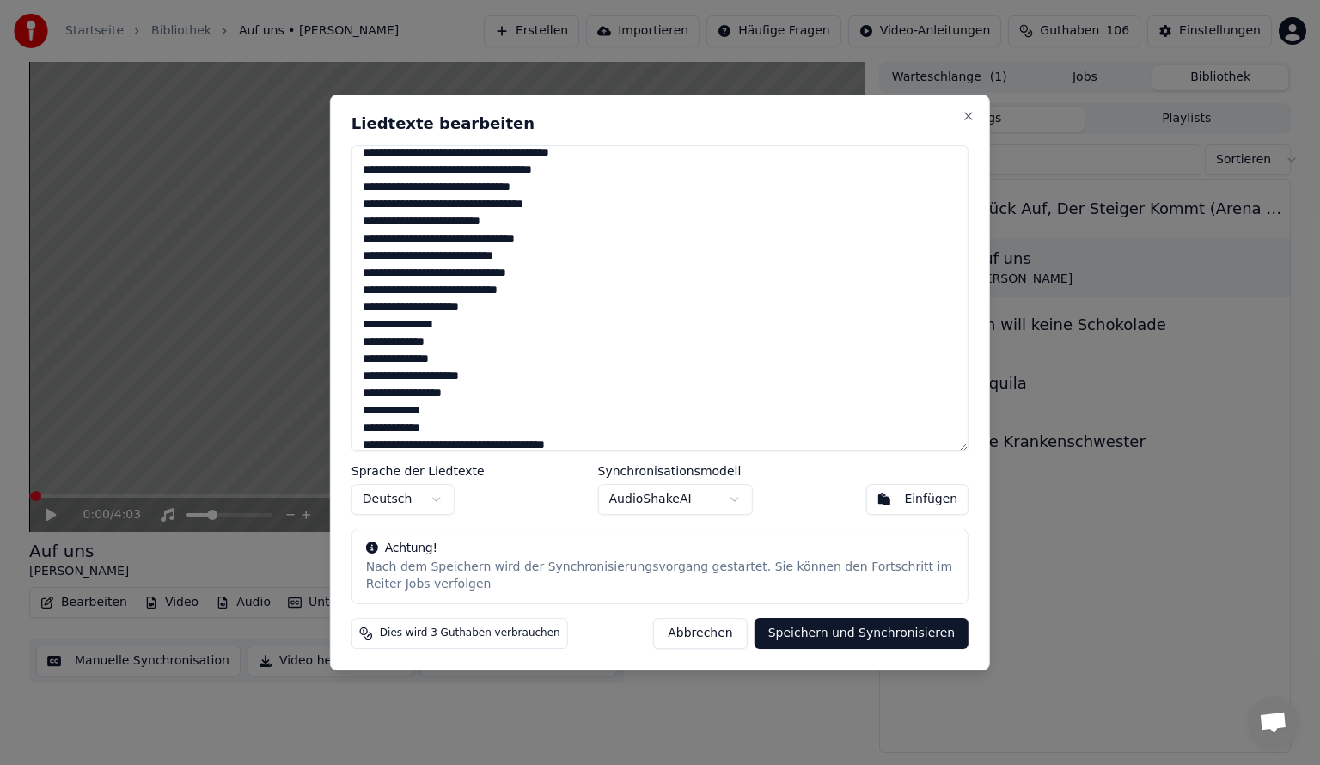
scroll to position [86, 0]
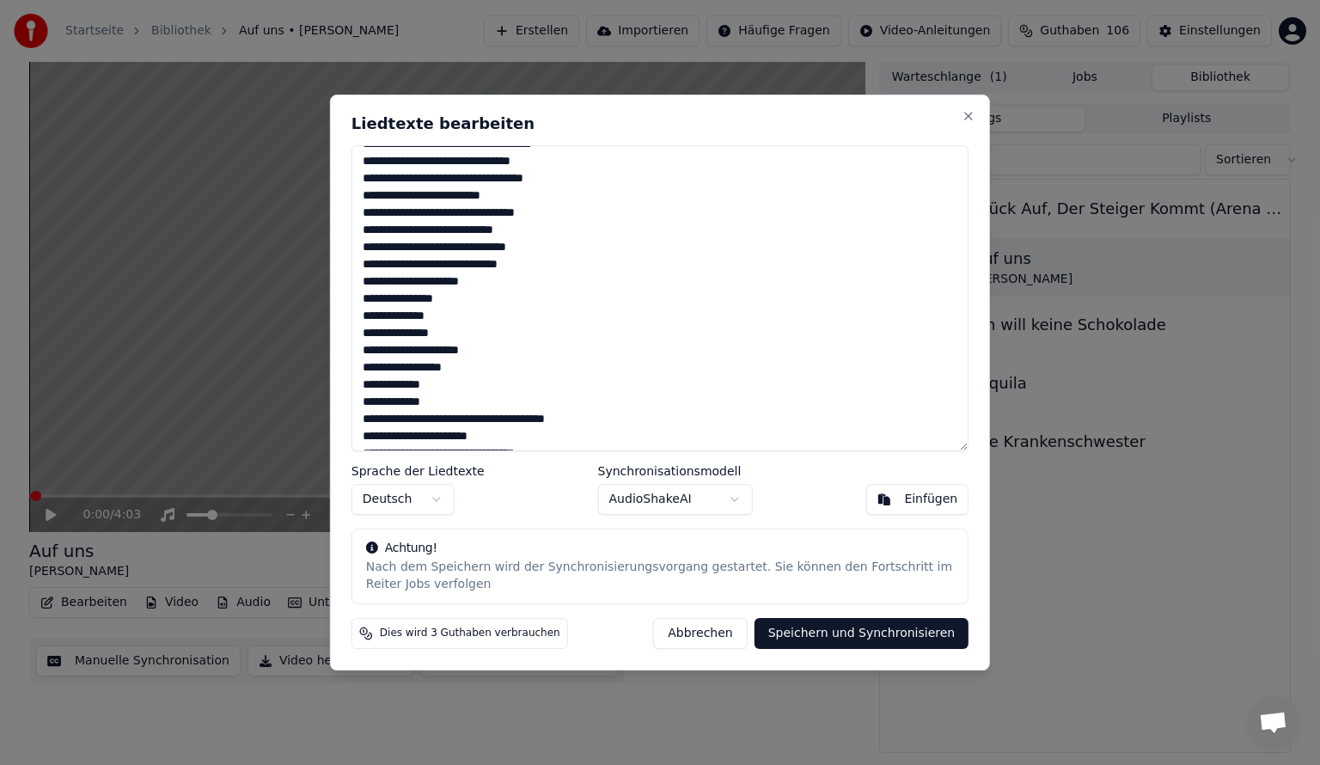
drag, startPoint x: 436, startPoint y: 381, endPoint x: 407, endPoint y: 386, distance: 28.8
click at [407, 385] on textarea at bounding box center [660, 298] width 617 height 306
drag, startPoint x: 462, startPoint y: 406, endPoint x: 359, endPoint y: 406, distance: 102.3
click at [359, 406] on textarea at bounding box center [660, 298] width 617 height 306
type textarea "**********"
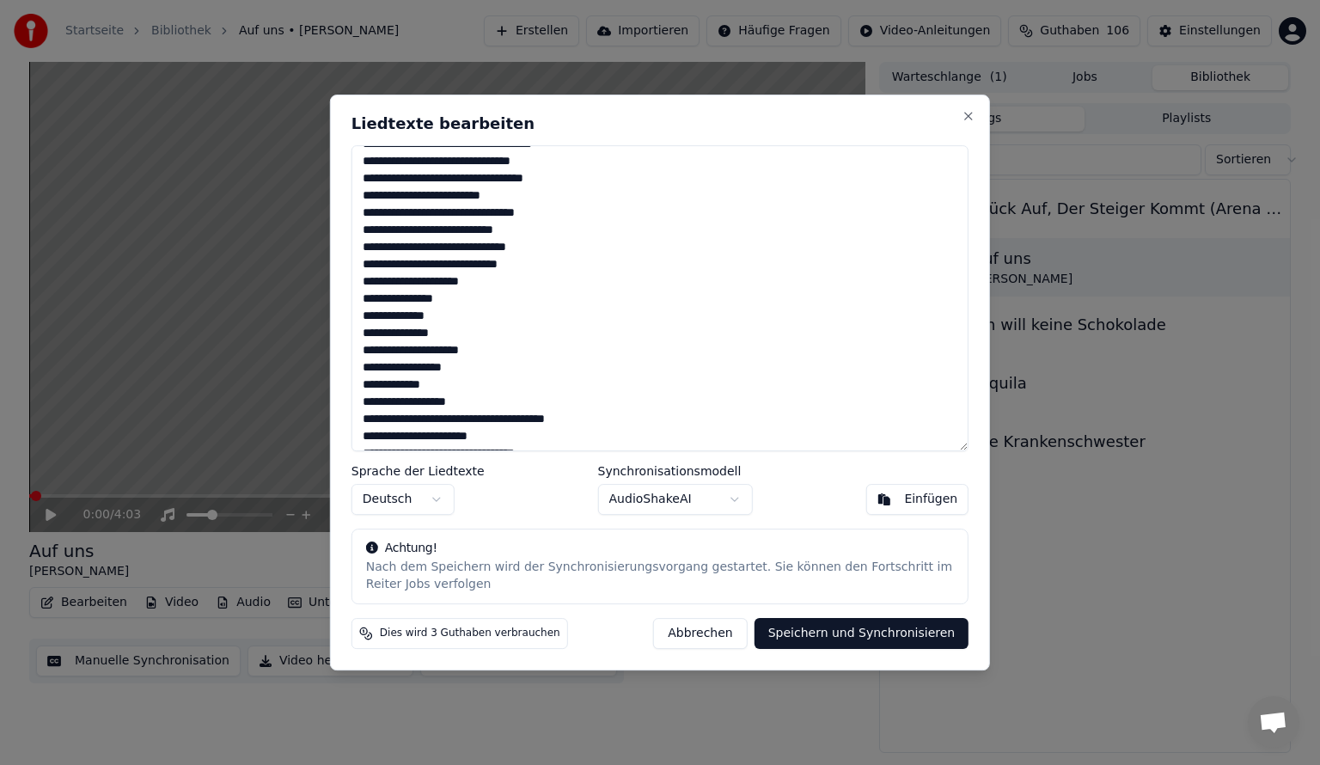
click at [949, 622] on button "Speichern und Synchronisieren" at bounding box center [862, 633] width 215 height 31
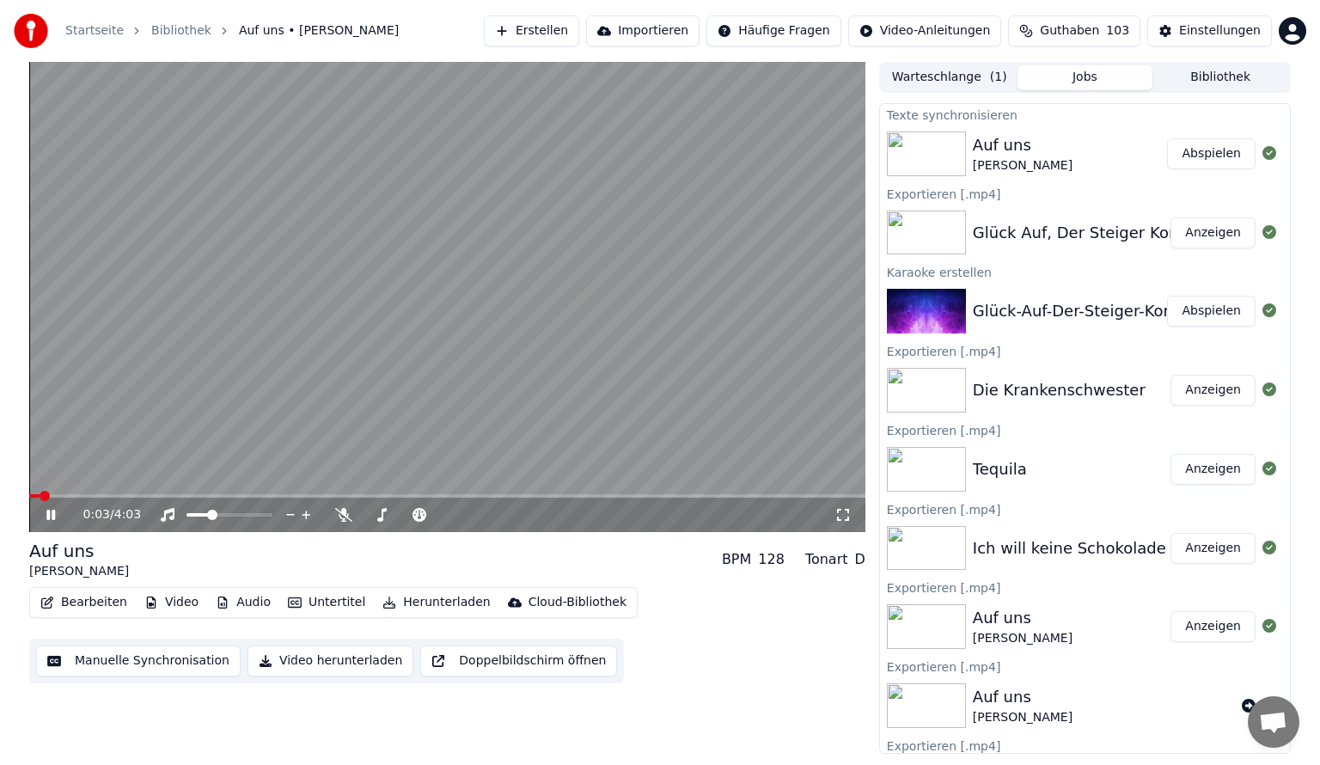
click at [715, 304] on video at bounding box center [447, 297] width 836 height 470
click at [195, 490] on video at bounding box center [447, 297] width 836 height 470
click at [195, 495] on span at bounding box center [447, 495] width 836 height 3
click at [345, 522] on icon at bounding box center [343, 515] width 17 height 14
click at [338, 516] on icon at bounding box center [343, 515] width 17 height 14
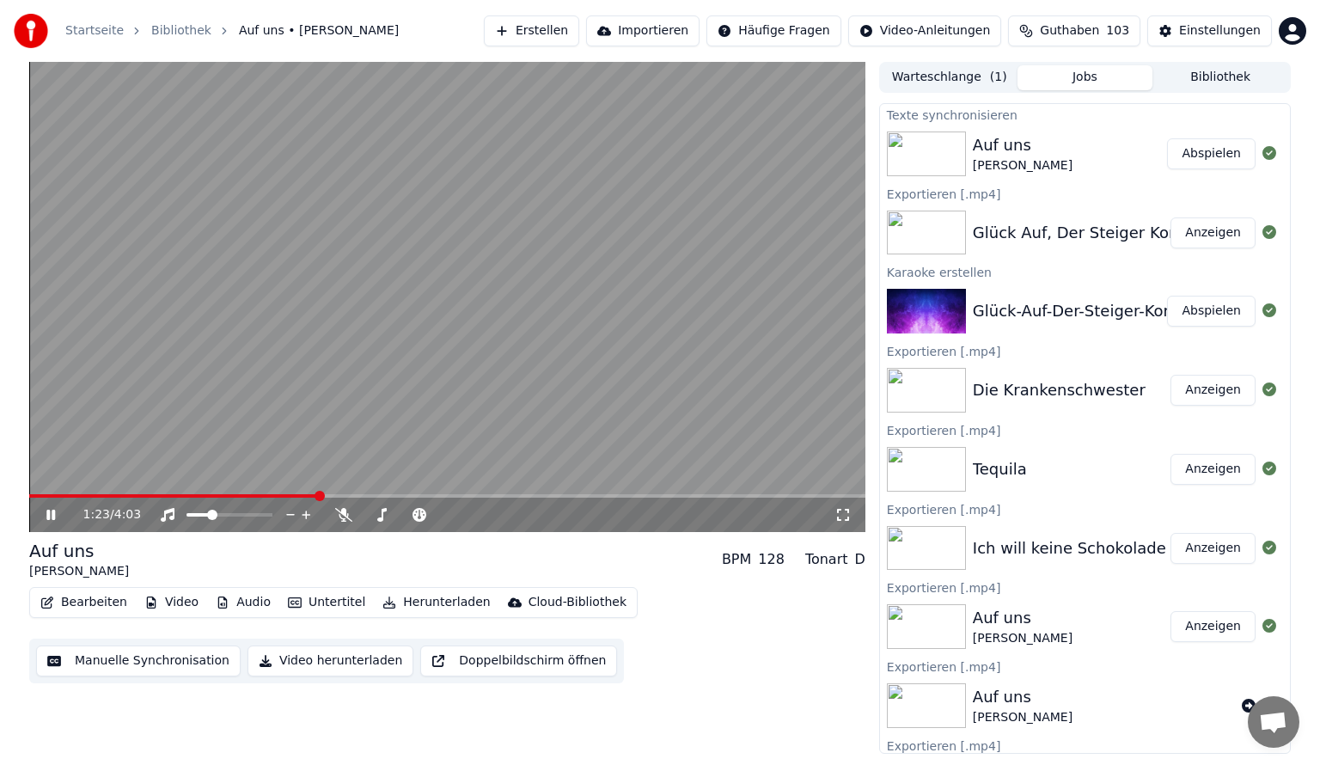
click at [258, 404] on video at bounding box center [447, 297] width 836 height 470
click at [263, 494] on div "1:24 / 4:03" at bounding box center [447, 297] width 836 height 470
click at [295, 391] on video at bounding box center [447, 297] width 836 height 470
click at [29, 491] on span at bounding box center [34, 496] width 10 height 10
click at [259, 512] on div at bounding box center [245, 514] width 138 height 17
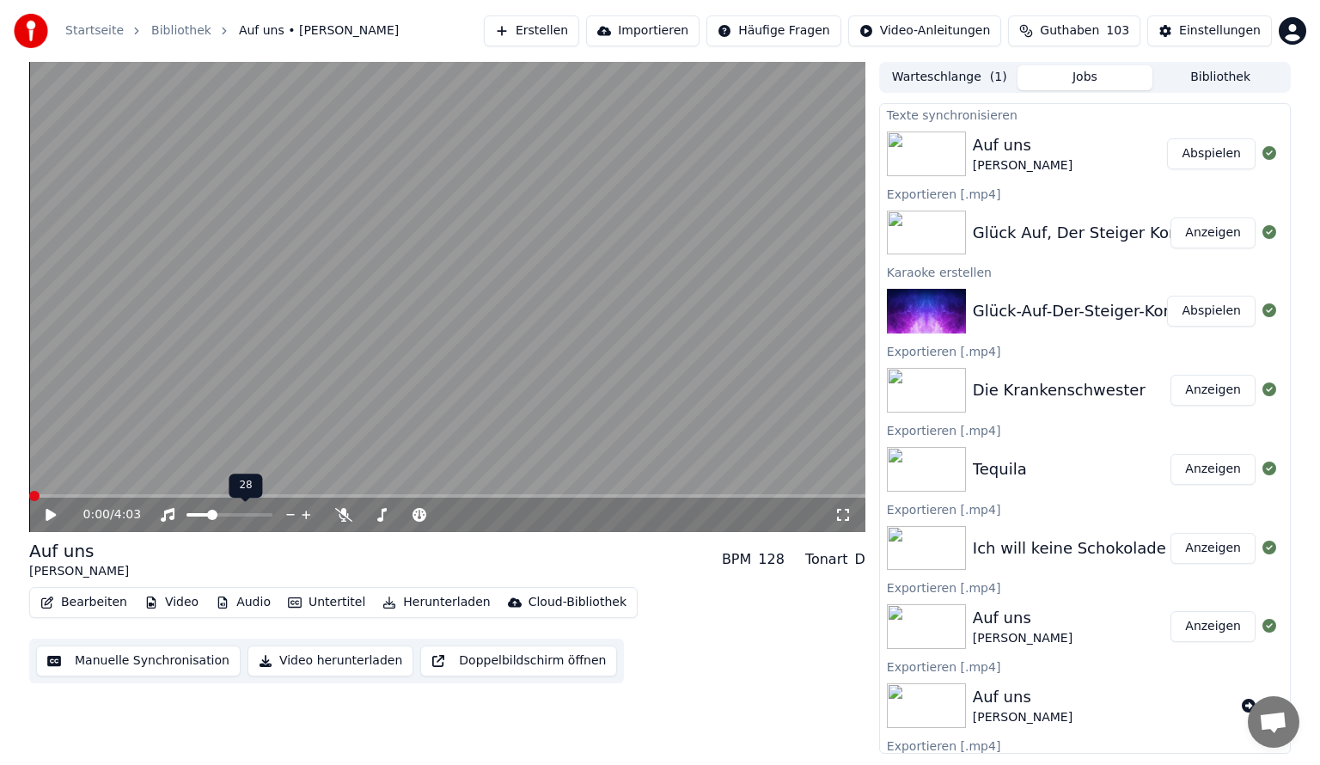
click at [259, 513] on span at bounding box center [230, 514] width 86 height 3
click at [846, 515] on icon at bounding box center [843, 515] width 17 height 14
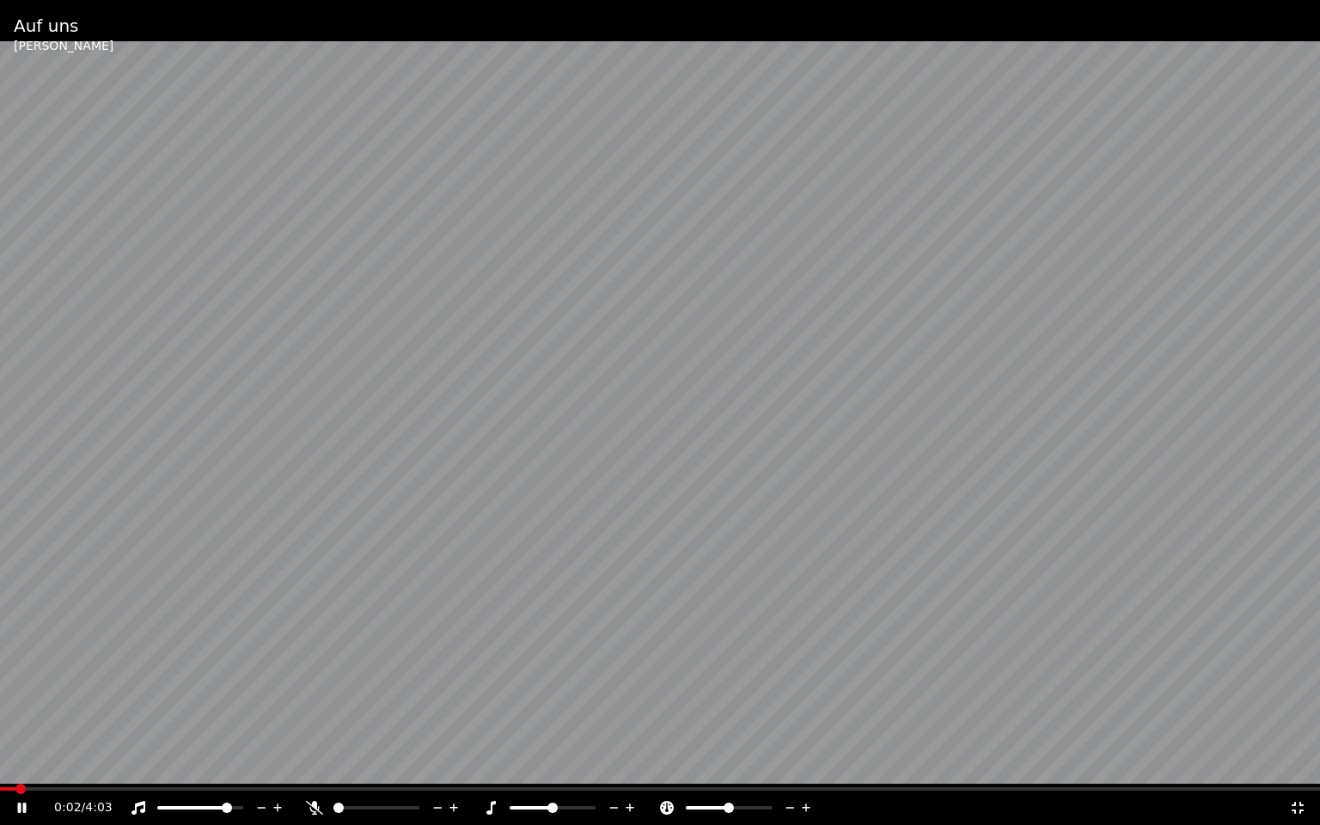
drag, startPoint x: 232, startPoint y: 812, endPoint x: 245, endPoint y: 808, distance: 13.6
click at [252, 764] on div at bounding box center [216, 807] width 138 height 17
click at [243, 764] on span at bounding box center [238, 808] width 10 height 10
click at [1202, 350] on video at bounding box center [660, 412] width 1320 height 825
click at [824, 346] on video at bounding box center [660, 412] width 1320 height 825
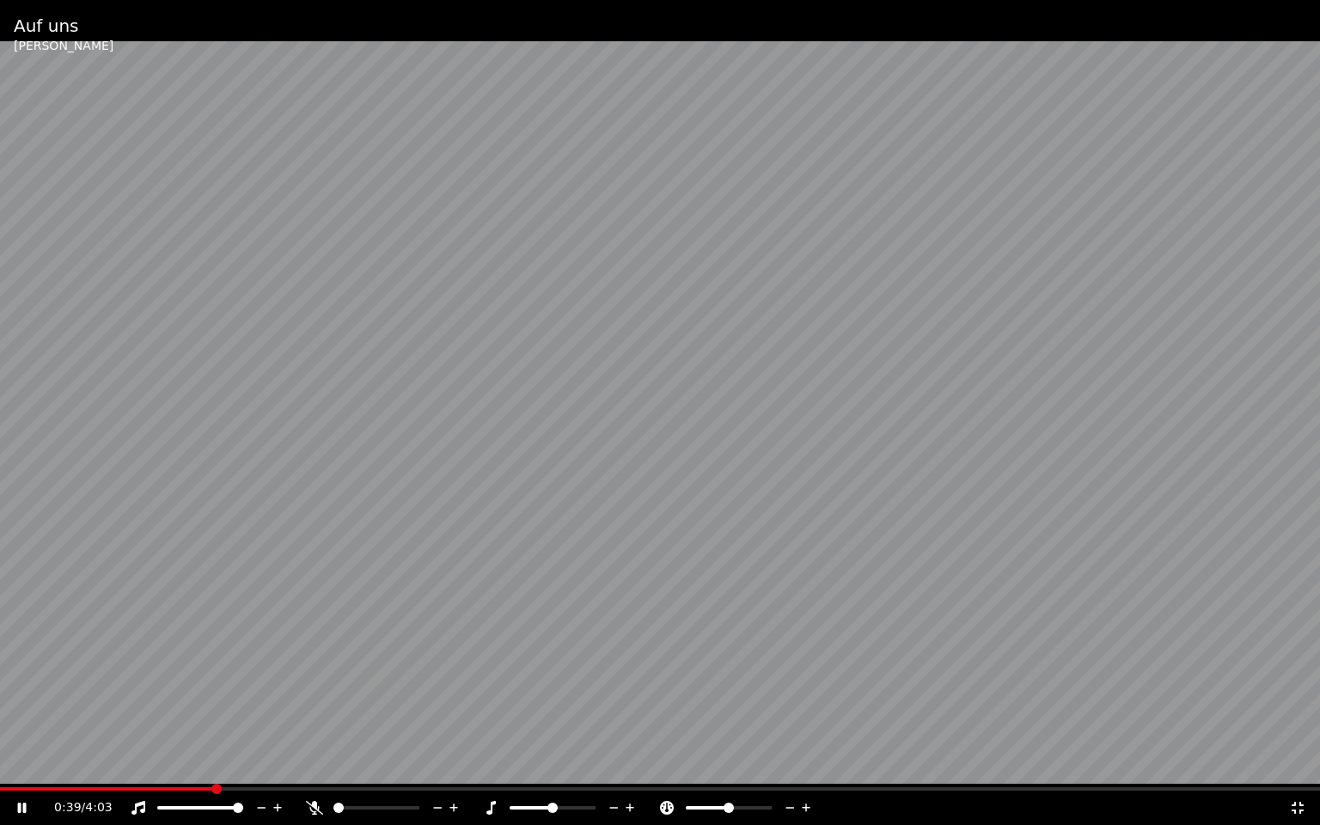
click at [1292, 764] on icon at bounding box center [1297, 808] width 17 height 14
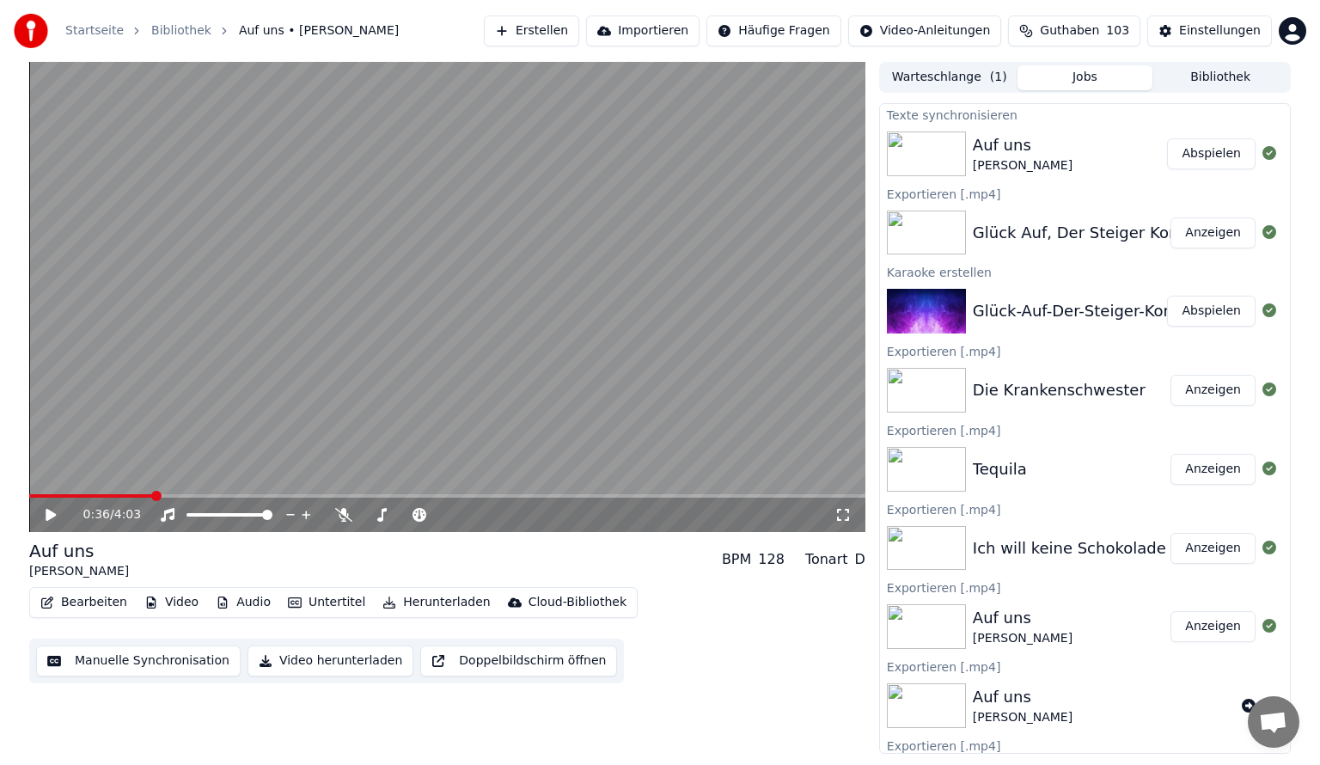
click at [151, 494] on span at bounding box center [91, 495] width 124 height 3
click at [103, 600] on button "Bearbeiten" at bounding box center [84, 602] width 101 height 24
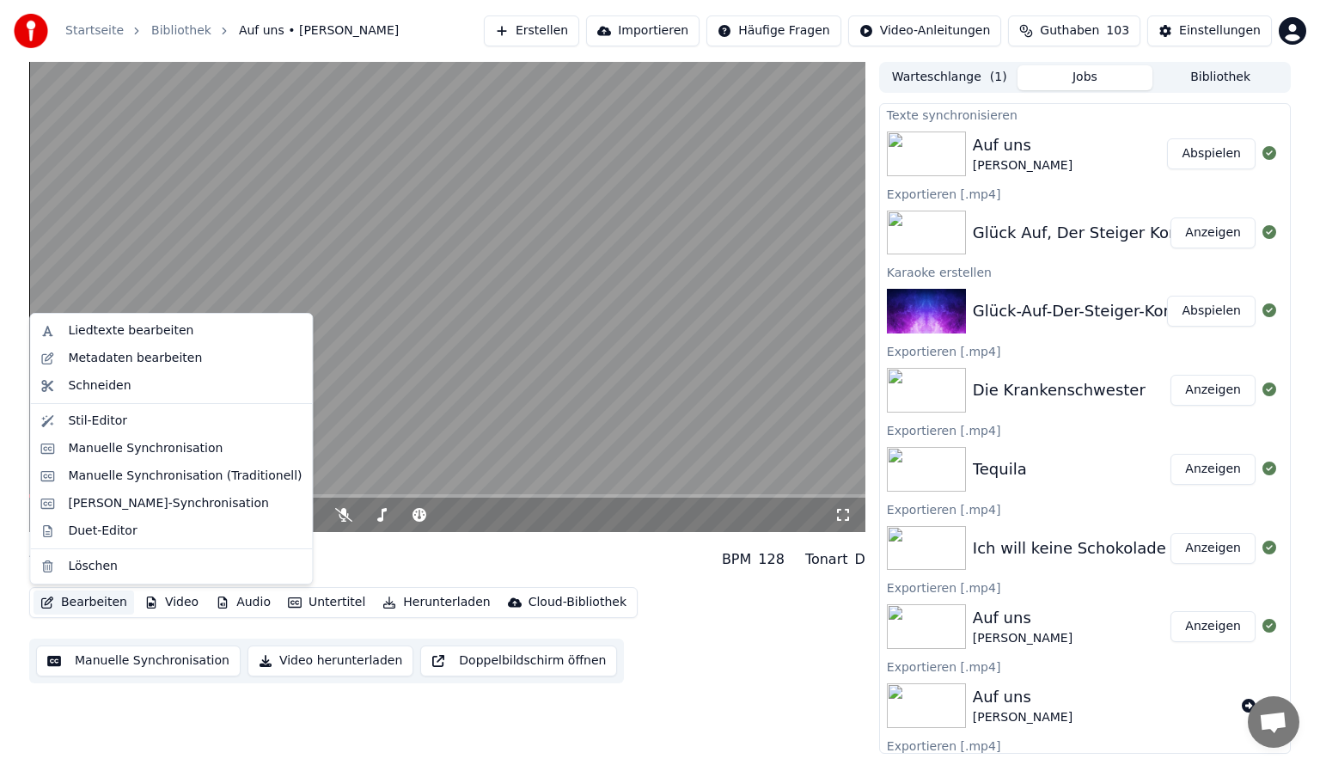
click at [98, 610] on button "Bearbeiten" at bounding box center [84, 602] width 101 height 24
click at [155, 340] on div "Liedtexte bearbeiten" at bounding box center [171, 331] width 275 height 28
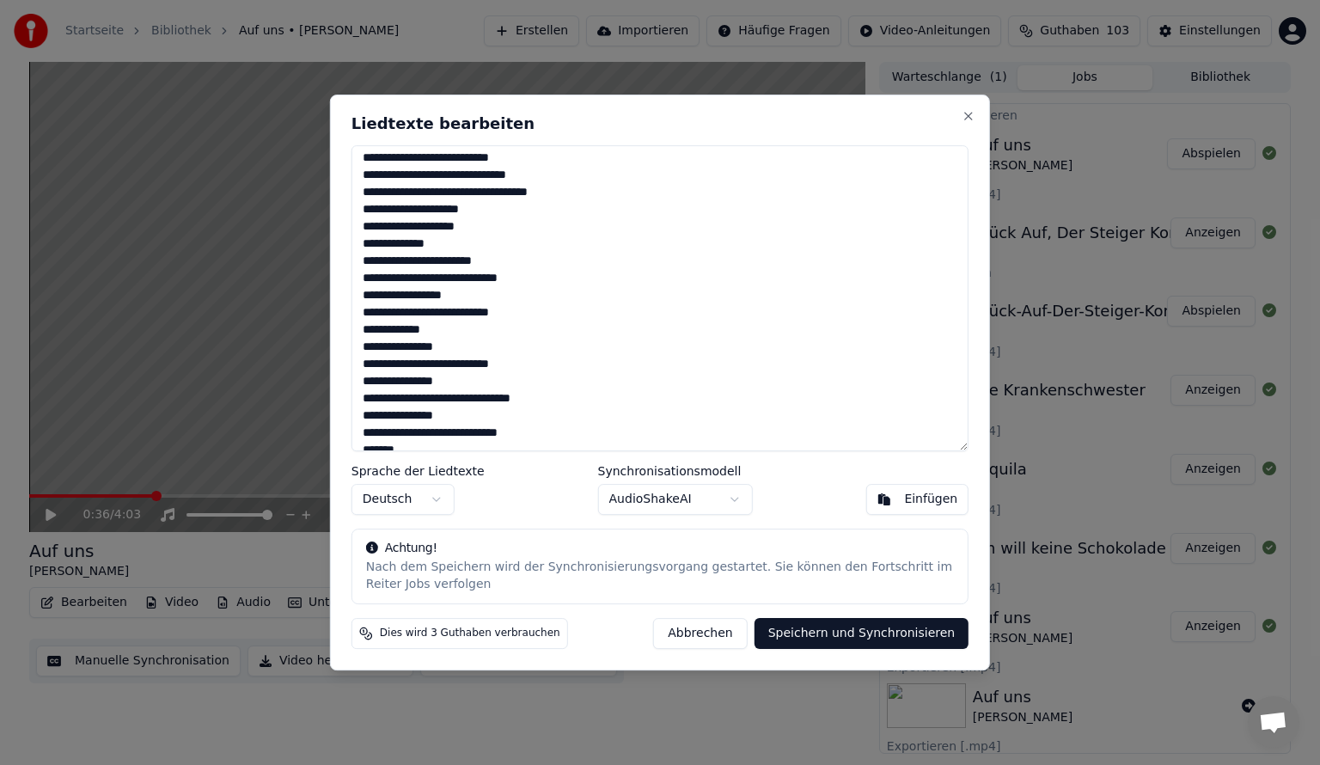
scroll to position [739, 0]
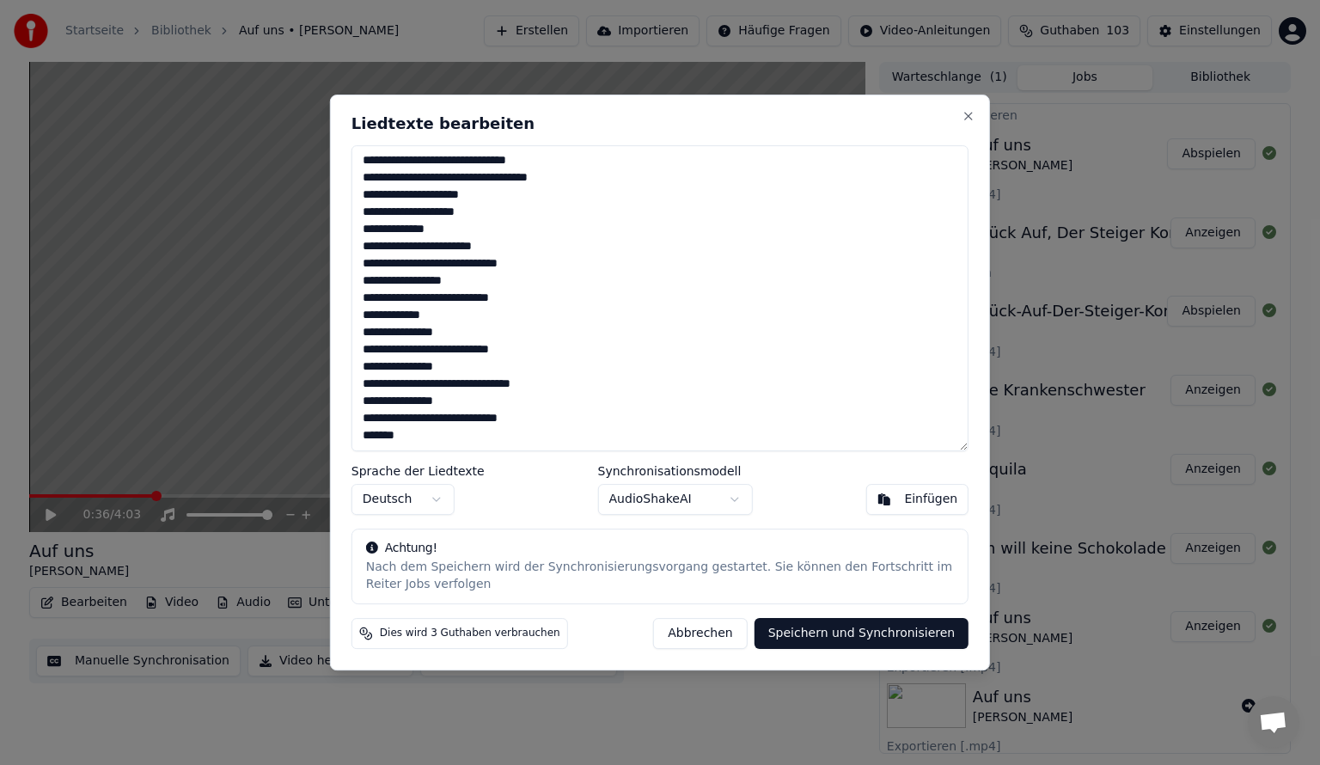
click at [406, 431] on textarea at bounding box center [660, 298] width 617 height 306
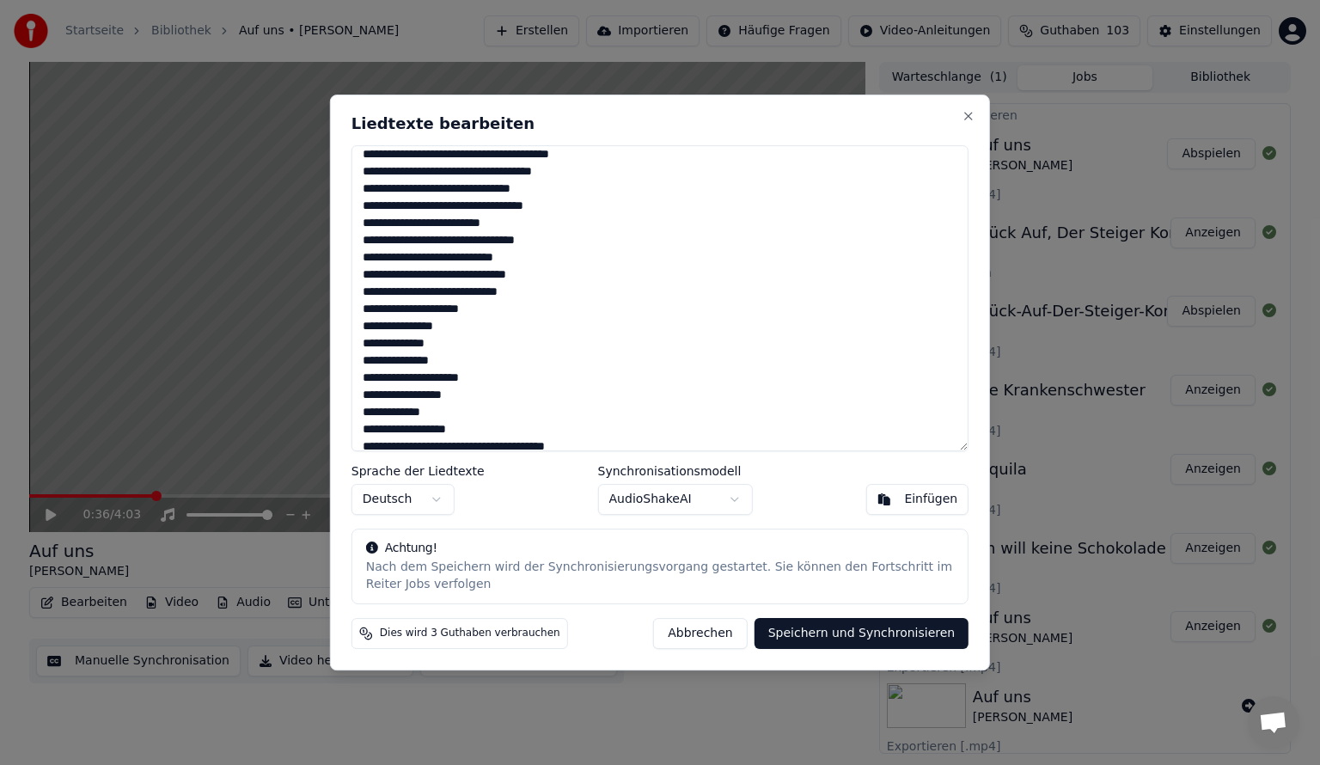
scroll to position [0, 0]
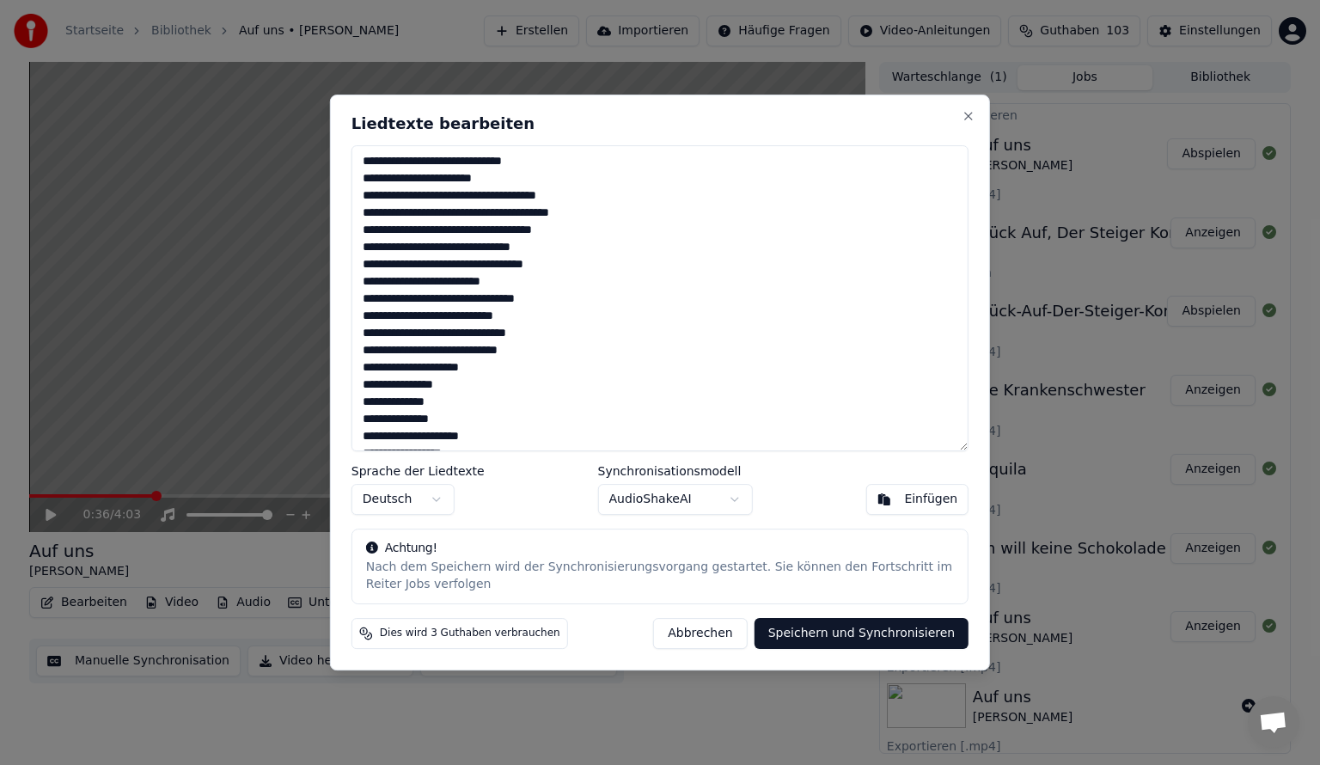
click at [437, 389] on textarea at bounding box center [660, 298] width 617 height 306
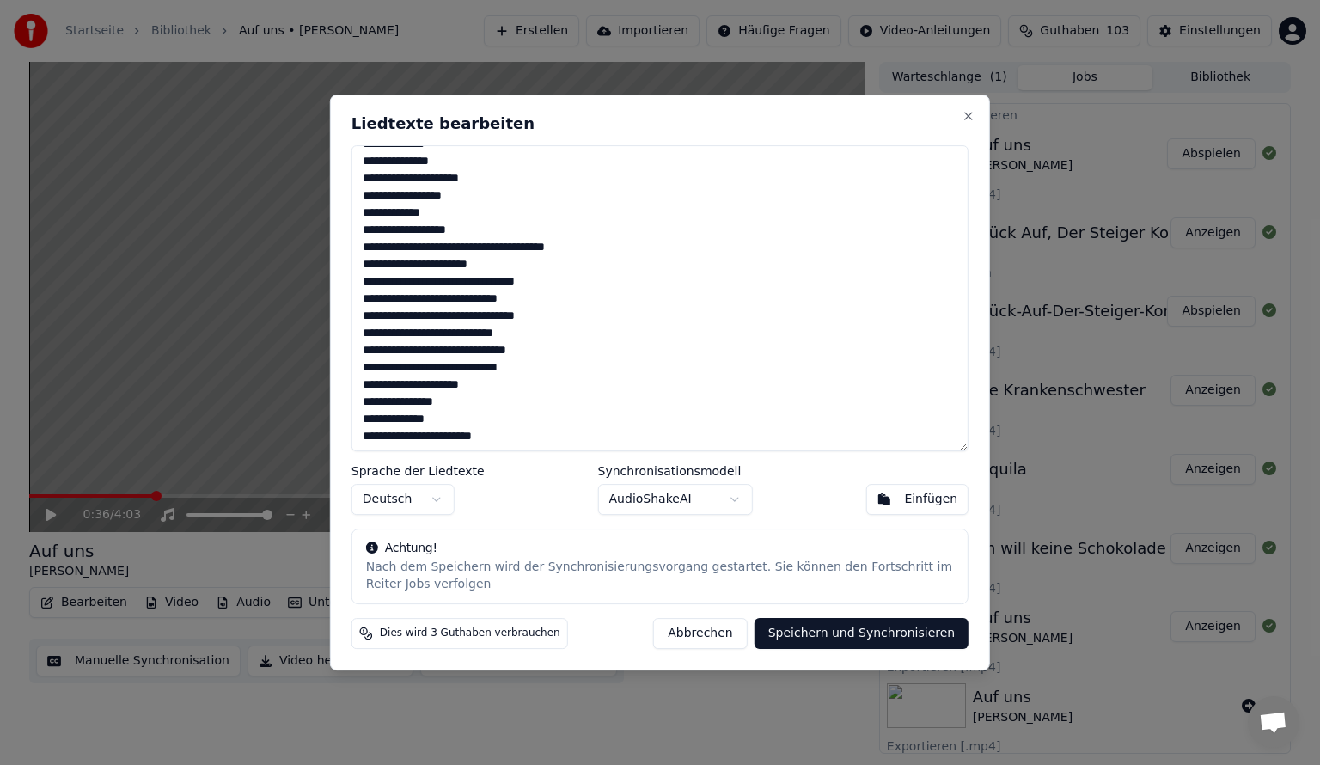
scroll to position [344, 0]
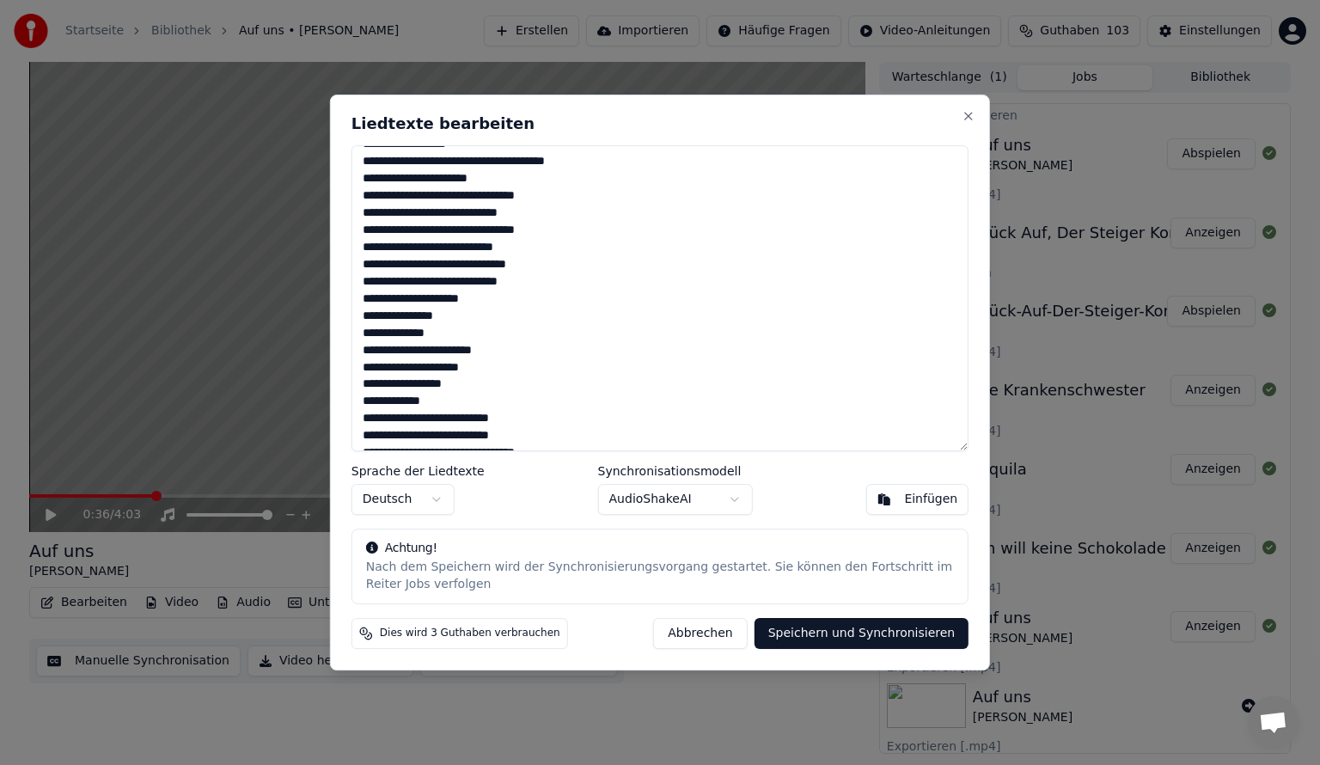
click at [397, 368] on textarea at bounding box center [660, 298] width 617 height 306
click at [390, 381] on textarea at bounding box center [660, 298] width 617 height 306
click at [385, 370] on textarea at bounding box center [660, 298] width 617 height 306
click at [384, 387] on textarea at bounding box center [660, 298] width 617 height 306
drag, startPoint x: 384, startPoint y: 387, endPoint x: 469, endPoint y: 392, distance: 85.2
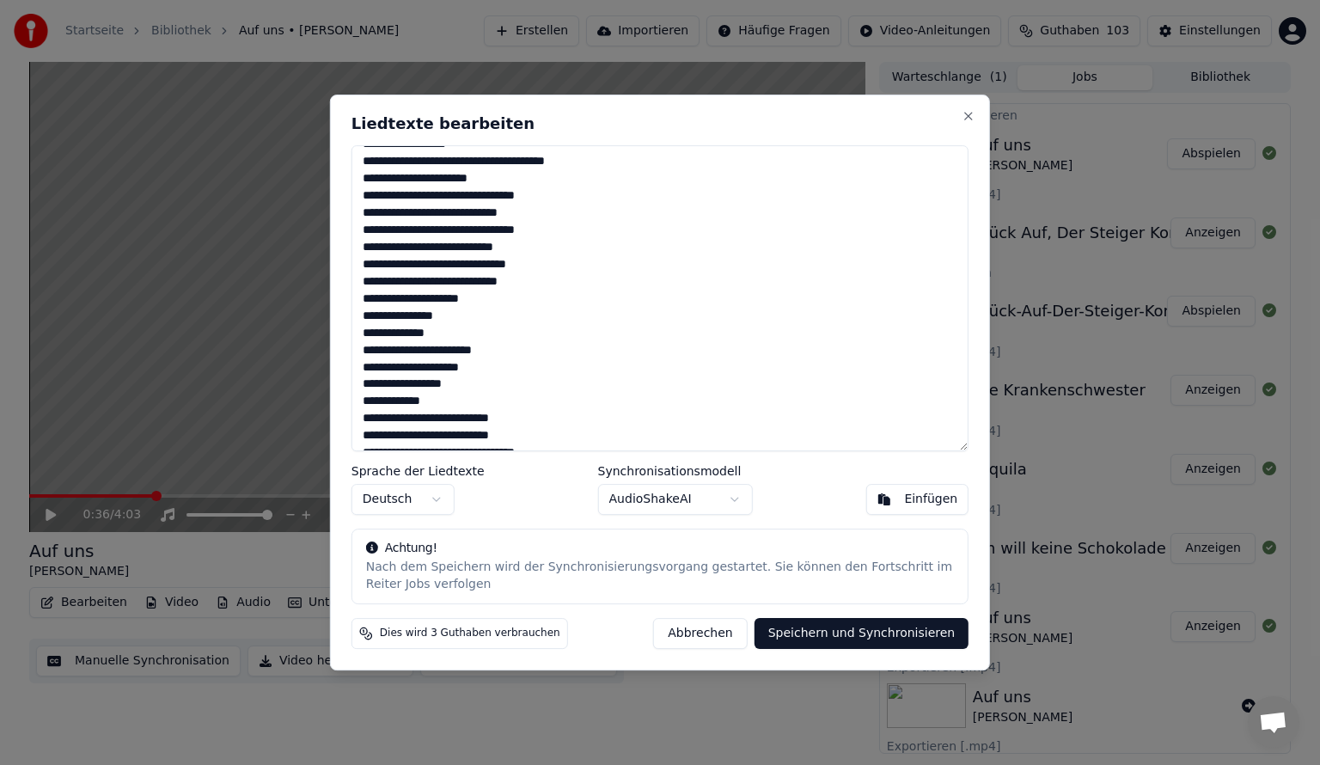
click at [469, 392] on textarea at bounding box center [660, 298] width 617 height 306
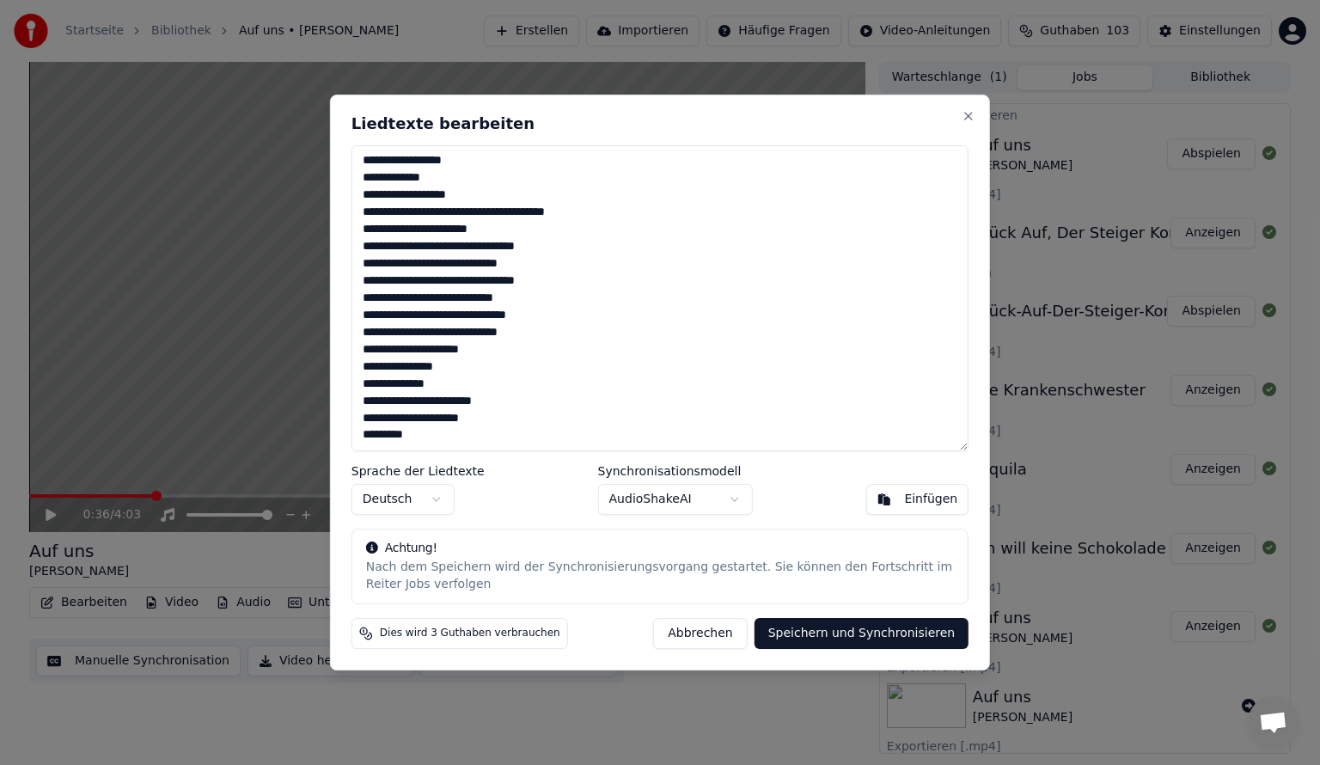
scroll to position [292, 0]
click at [711, 639] on button "Abbrechen" at bounding box center [700, 633] width 94 height 31
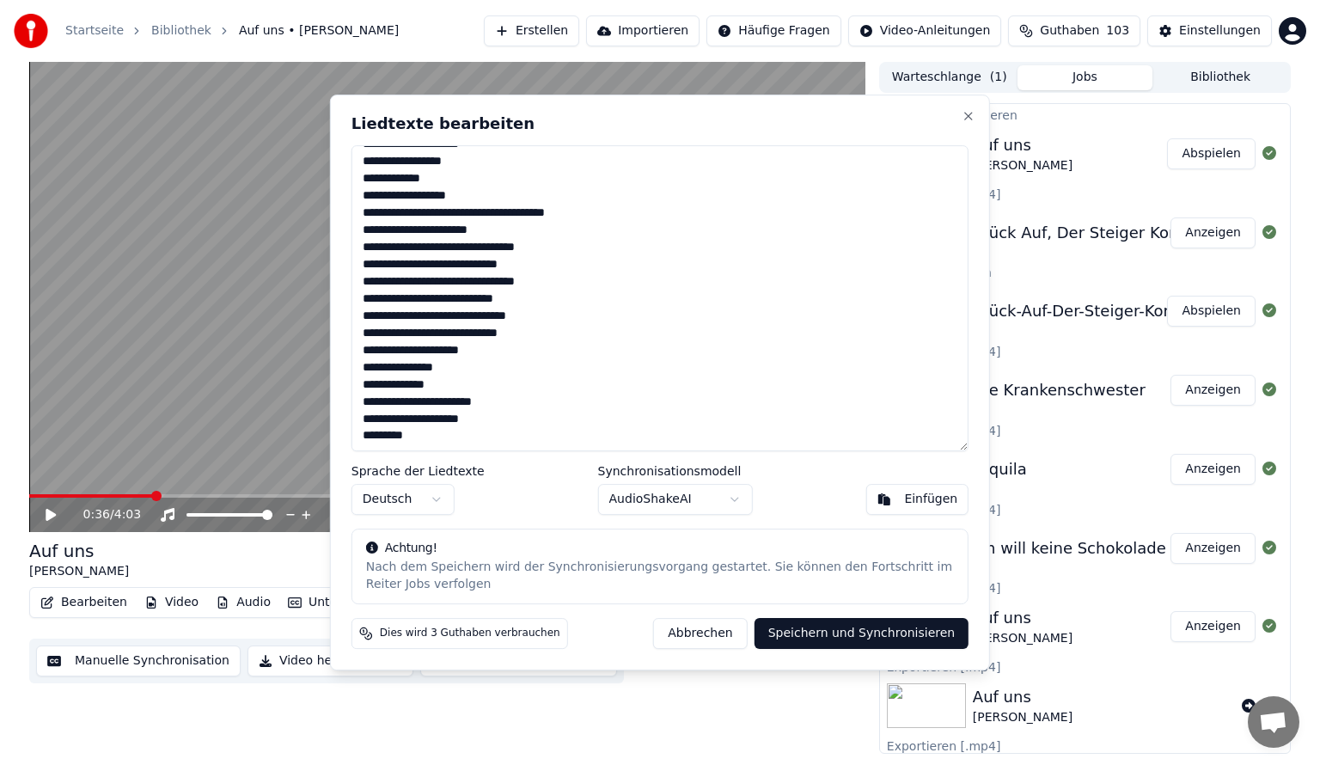
type textarea "**********"
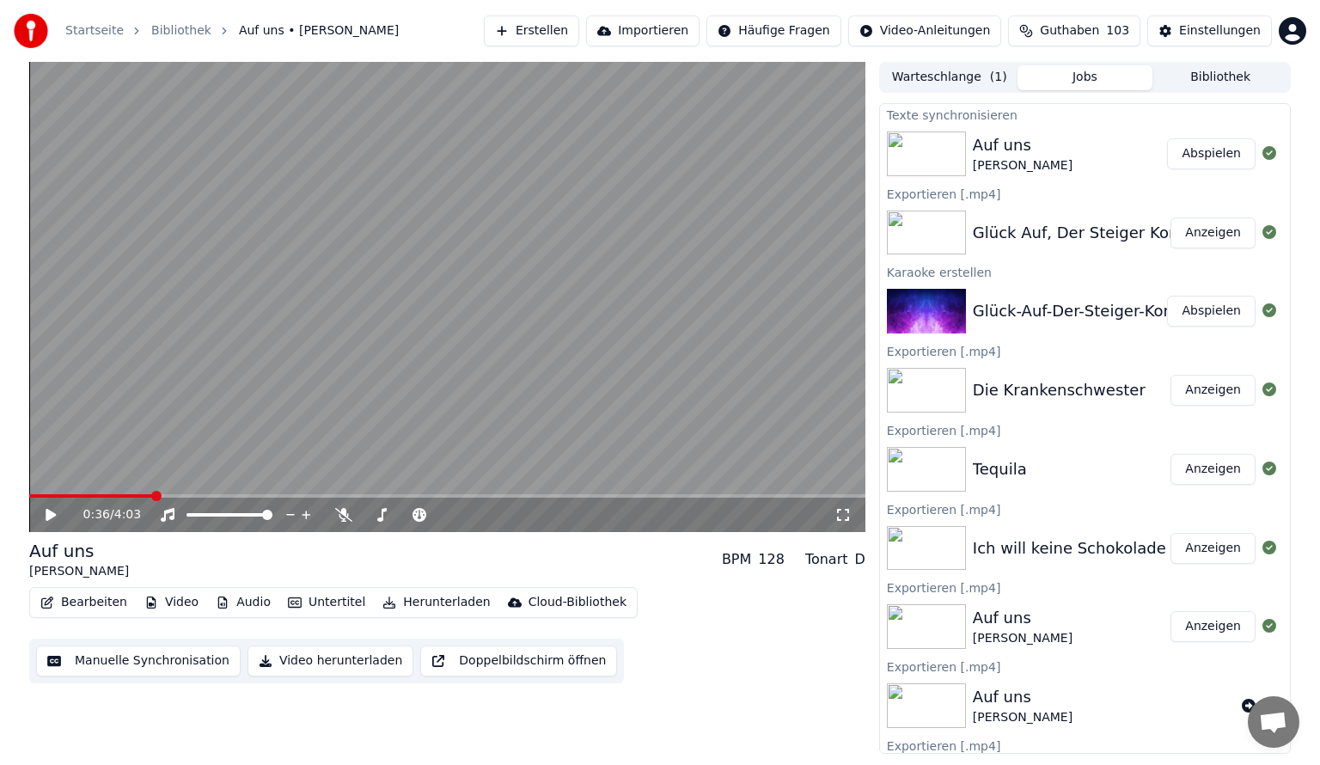
click at [75, 612] on button "Bearbeiten" at bounding box center [84, 602] width 101 height 24
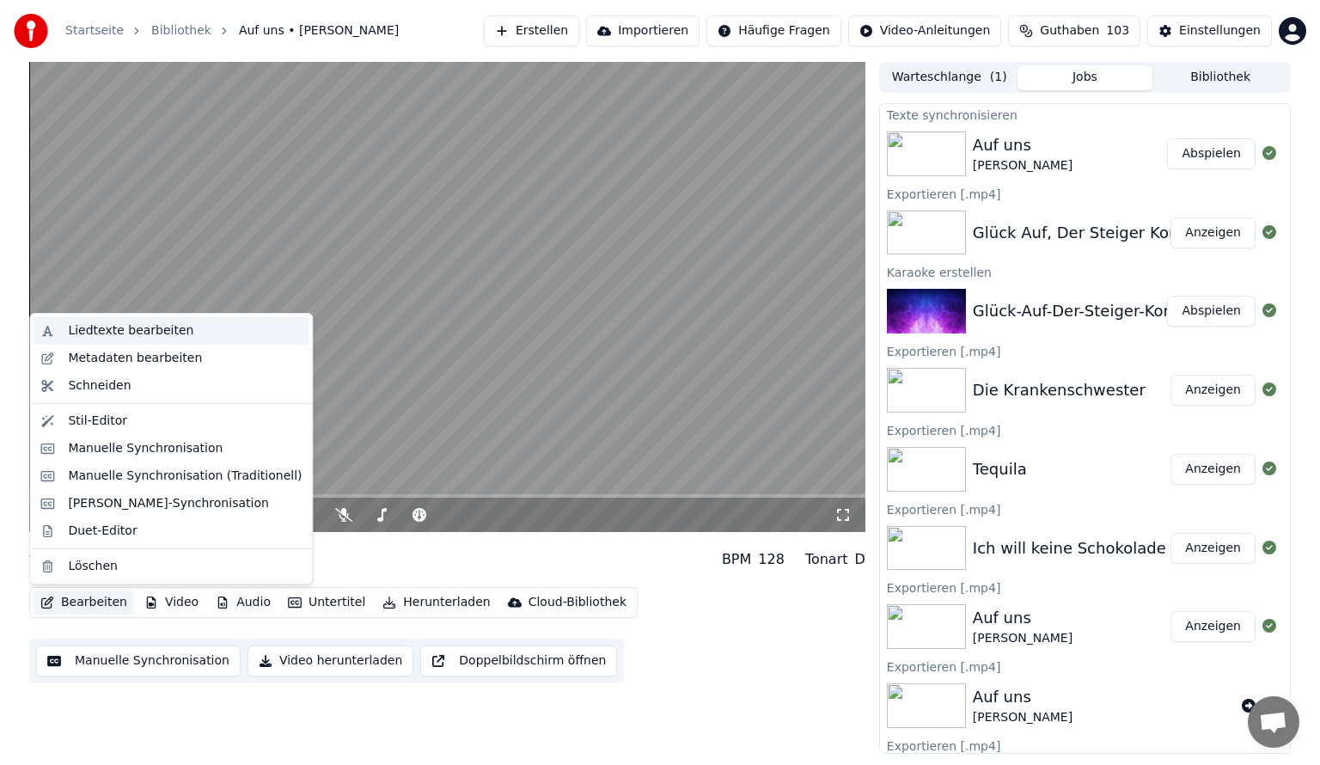
click at [118, 342] on div "Liedtexte bearbeiten" at bounding box center [171, 331] width 275 height 28
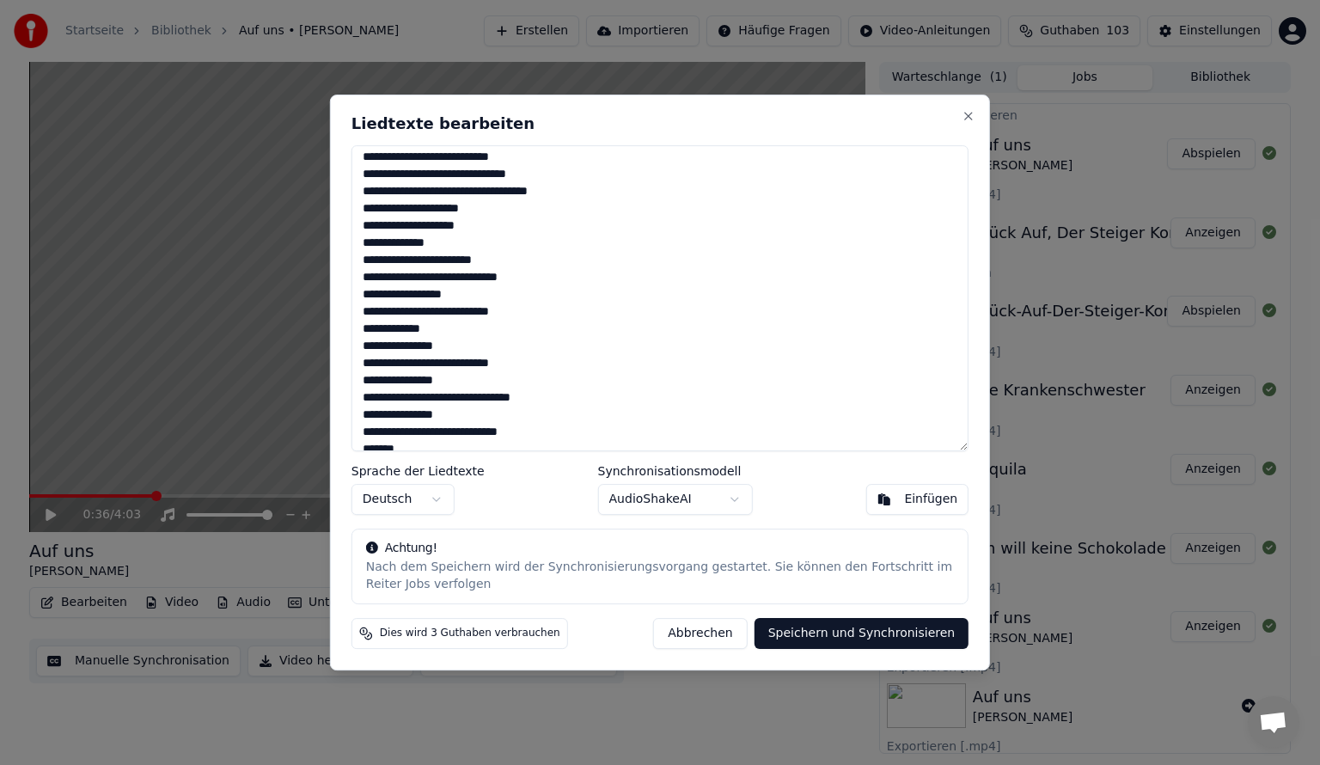
scroll to position [739, 0]
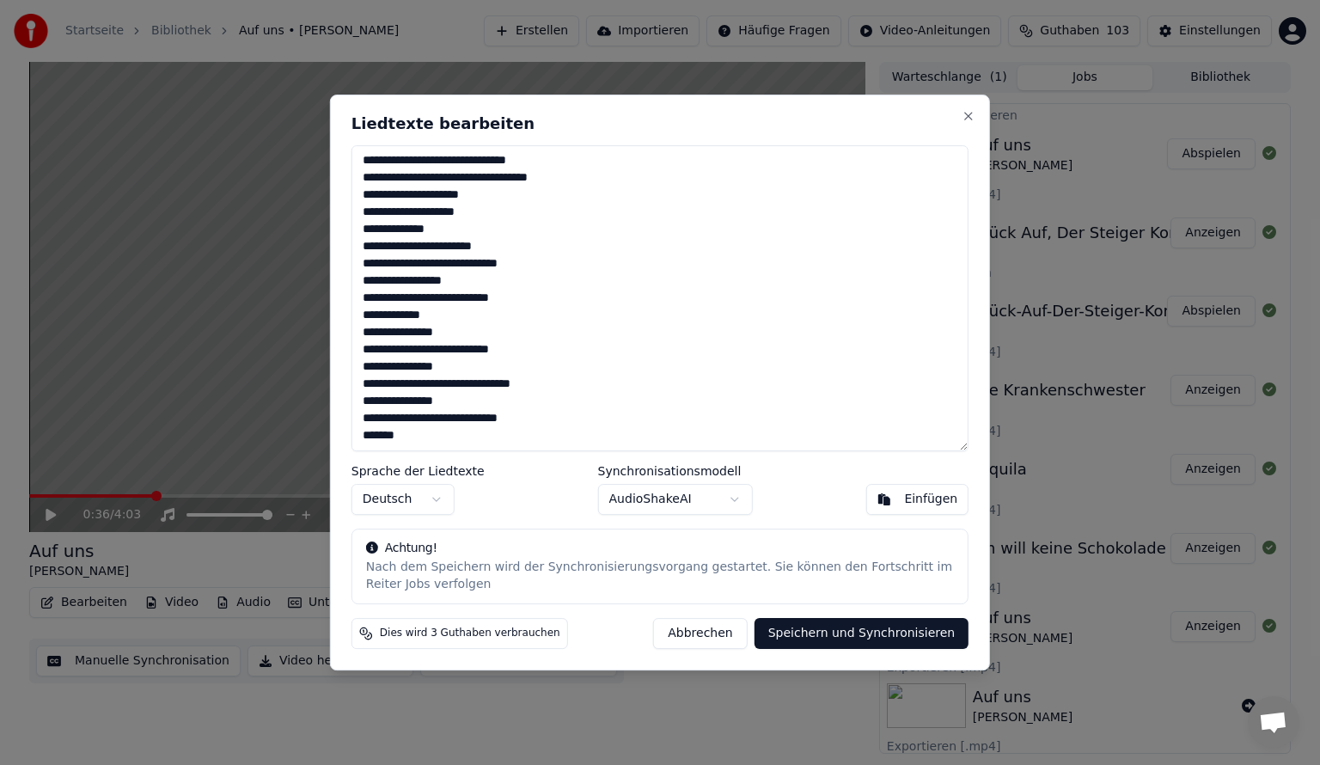
click at [395, 440] on textarea at bounding box center [660, 298] width 617 height 306
click at [443, 280] on textarea at bounding box center [660, 298] width 617 height 306
drag, startPoint x: 461, startPoint y: 284, endPoint x: 382, endPoint y: 278, distance: 78.4
click at [382, 278] on textarea at bounding box center [660, 298] width 617 height 306
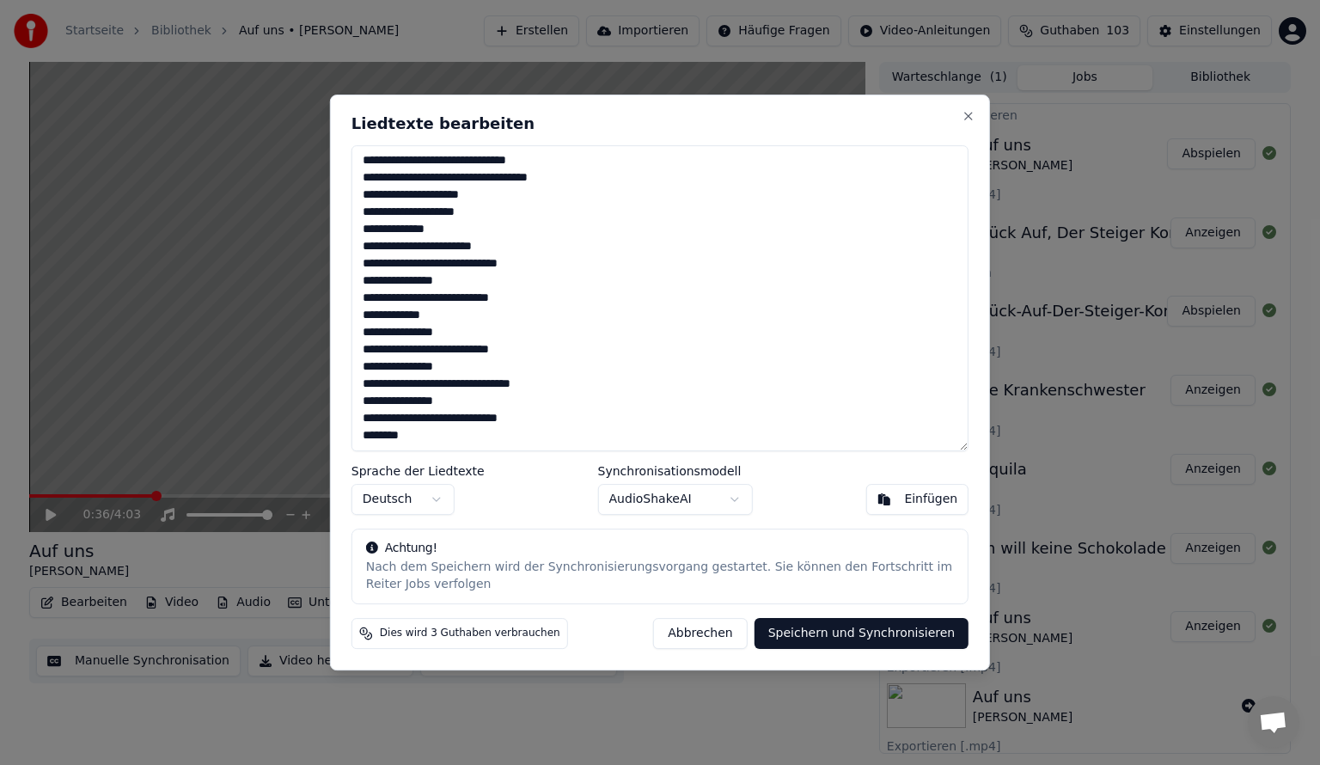
drag, startPoint x: 523, startPoint y: 301, endPoint x: 425, endPoint y: 303, distance: 98.0
click at [425, 303] on textarea at bounding box center [660, 298] width 617 height 306
click at [699, 630] on button "Abbrechen" at bounding box center [700, 633] width 94 height 31
type textarea "**********"
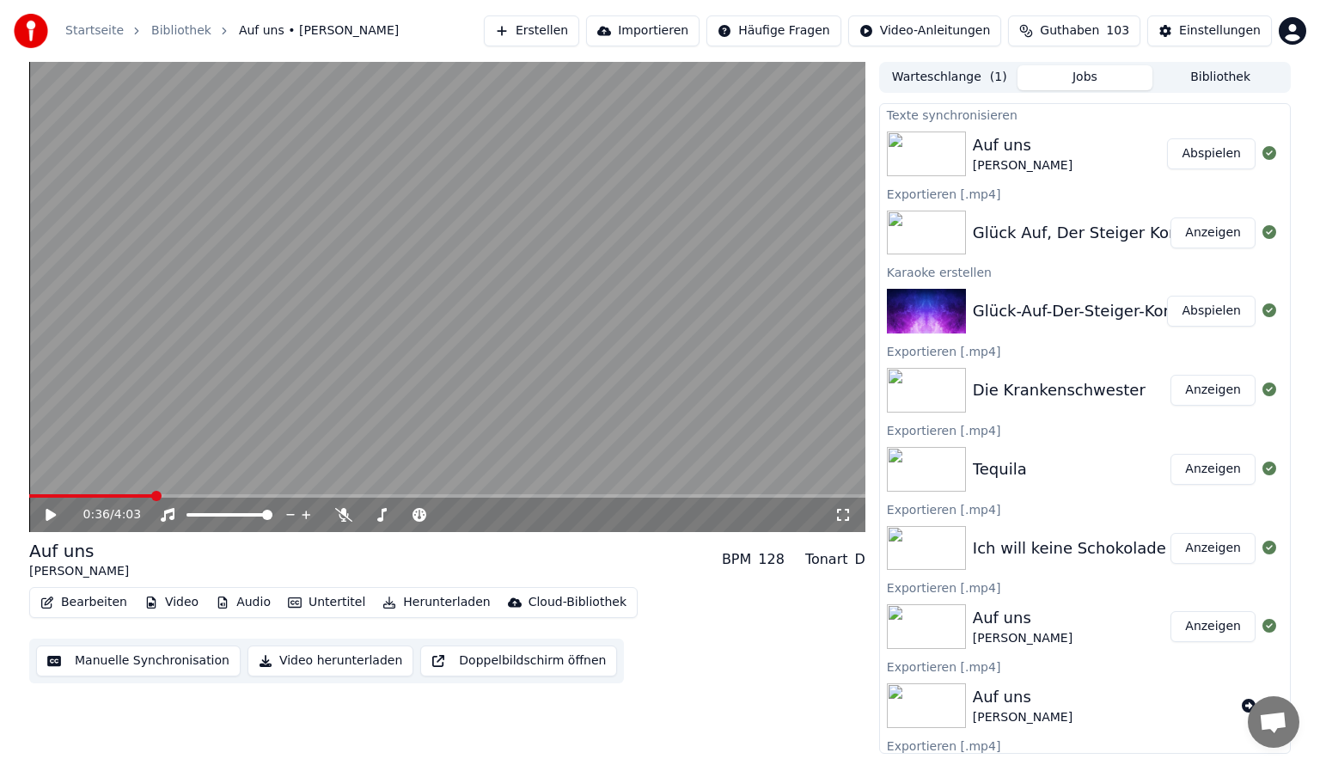
click at [57, 615] on div "Bearbeiten Video Audio Untertitel Herunterladen Cloud-Bibliothek" at bounding box center [333, 602] width 608 height 31
click at [58, 608] on button "Bearbeiten" at bounding box center [84, 602] width 101 height 24
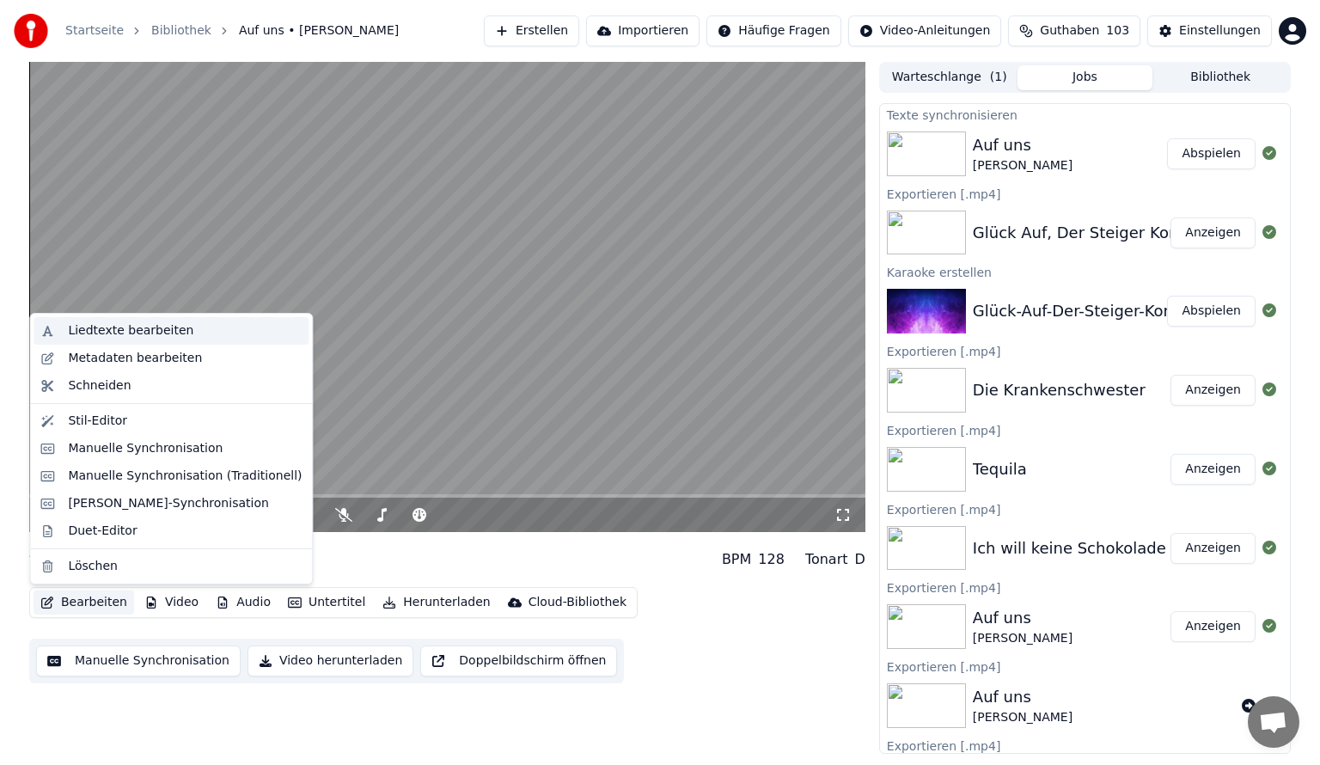
click at [125, 327] on div "Liedtexte bearbeiten" at bounding box center [130, 330] width 125 height 17
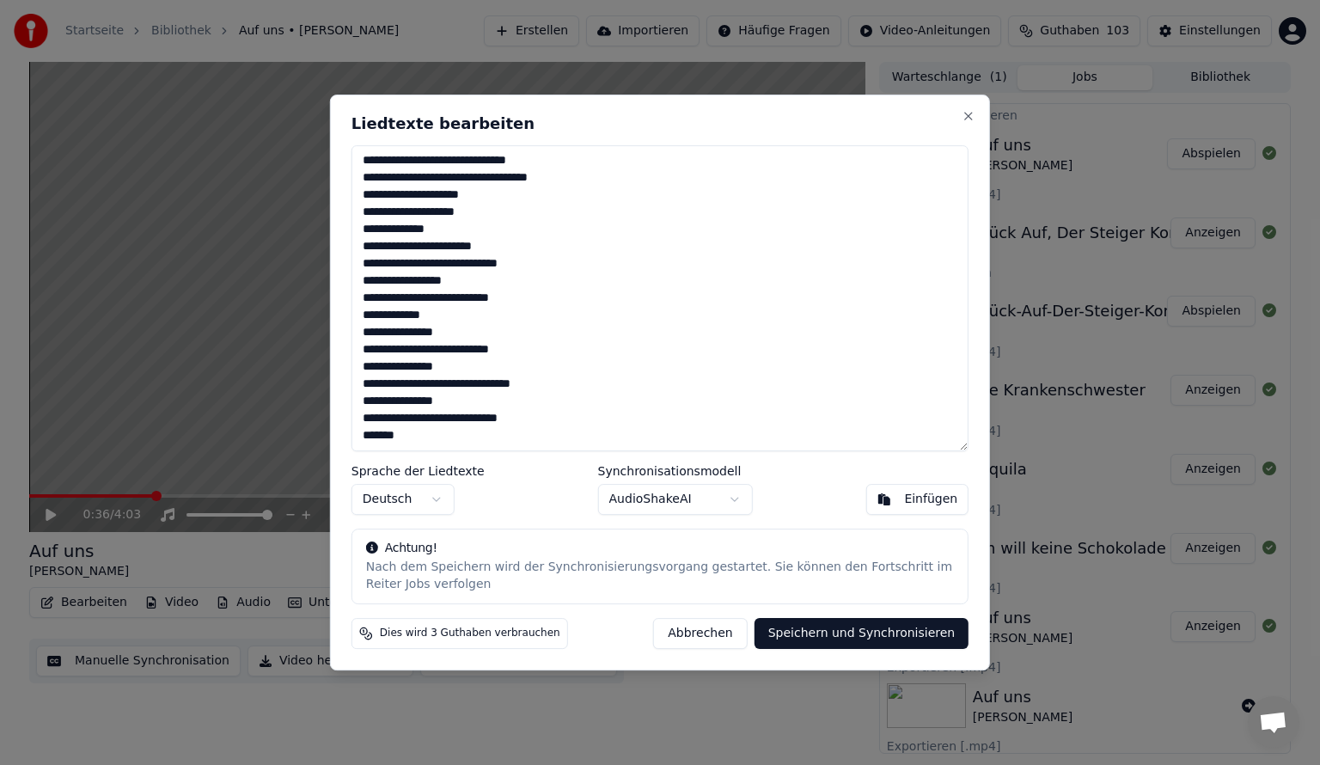
click at [400, 443] on textarea at bounding box center [660, 298] width 617 height 306
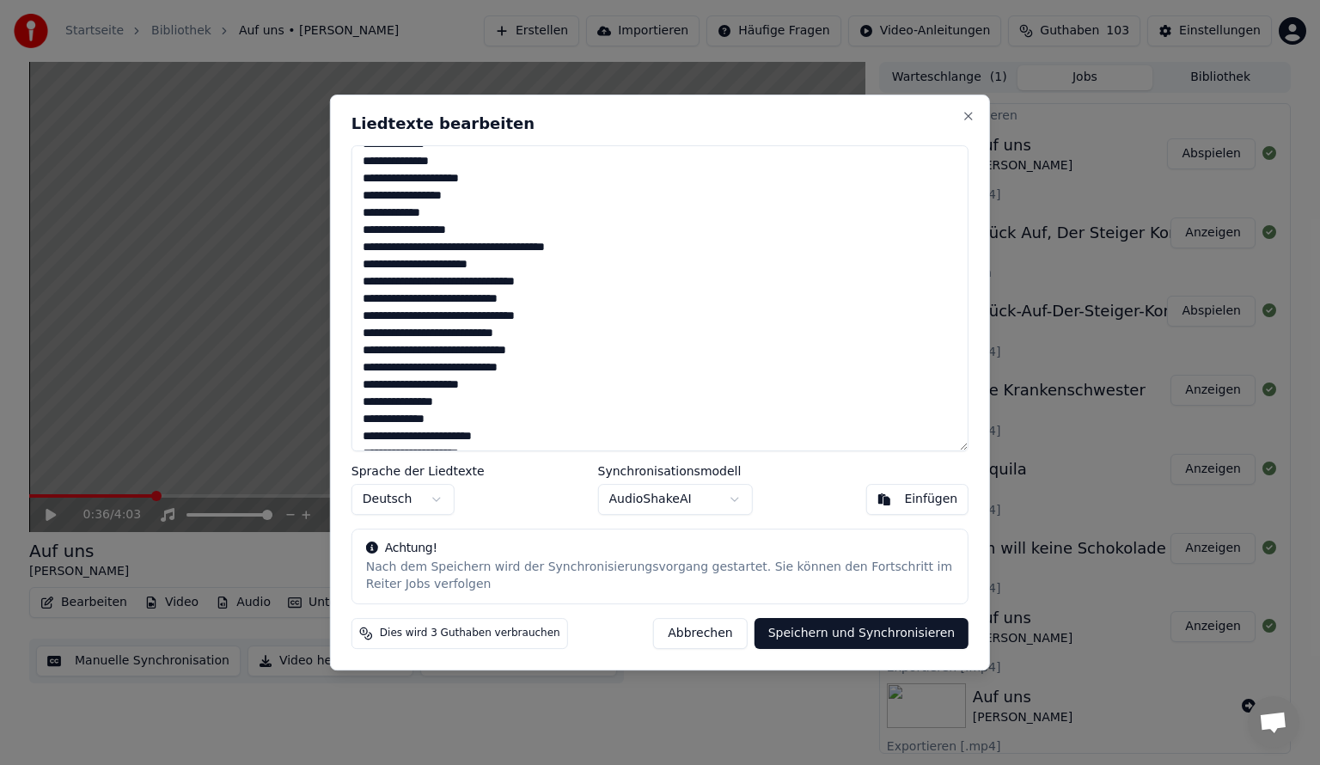
scroll to position [344, 0]
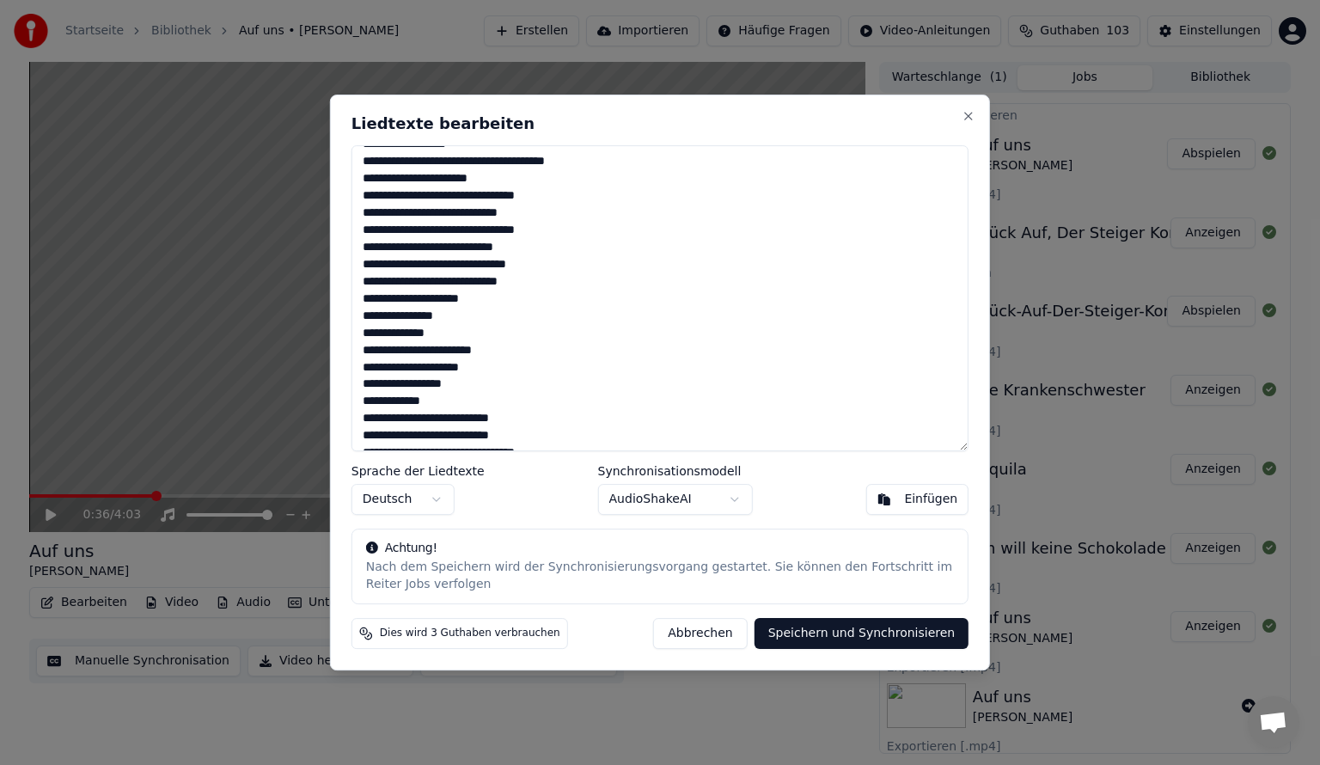
click at [464, 292] on textarea at bounding box center [660, 298] width 617 height 306
drag, startPoint x: 436, startPoint y: 315, endPoint x: 383, endPoint y: 315, distance: 52.4
click at [383, 315] on textarea at bounding box center [660, 298] width 617 height 306
drag, startPoint x: 451, startPoint y: 339, endPoint x: 385, endPoint y: 333, distance: 66.5
click at [385, 333] on textarea at bounding box center [660, 298] width 617 height 306
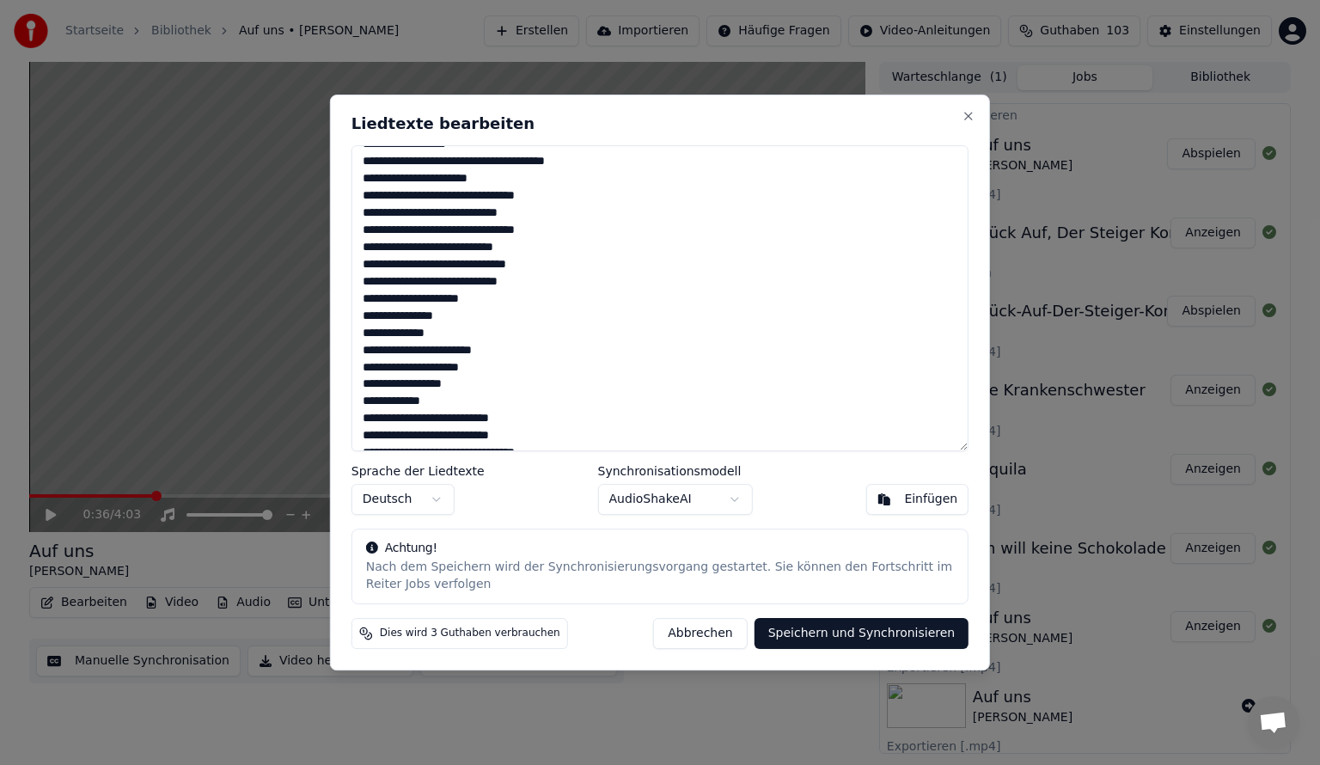
drag, startPoint x: 510, startPoint y: 354, endPoint x: 384, endPoint y: 352, distance: 125.5
click at [384, 352] on textarea at bounding box center [660, 298] width 617 height 306
drag, startPoint x: 436, startPoint y: 406, endPoint x: 407, endPoint y: 403, distance: 28.5
click at [407, 403] on textarea at bounding box center [660, 298] width 617 height 306
drag, startPoint x: 519, startPoint y: 419, endPoint x: 364, endPoint y: 417, distance: 154.7
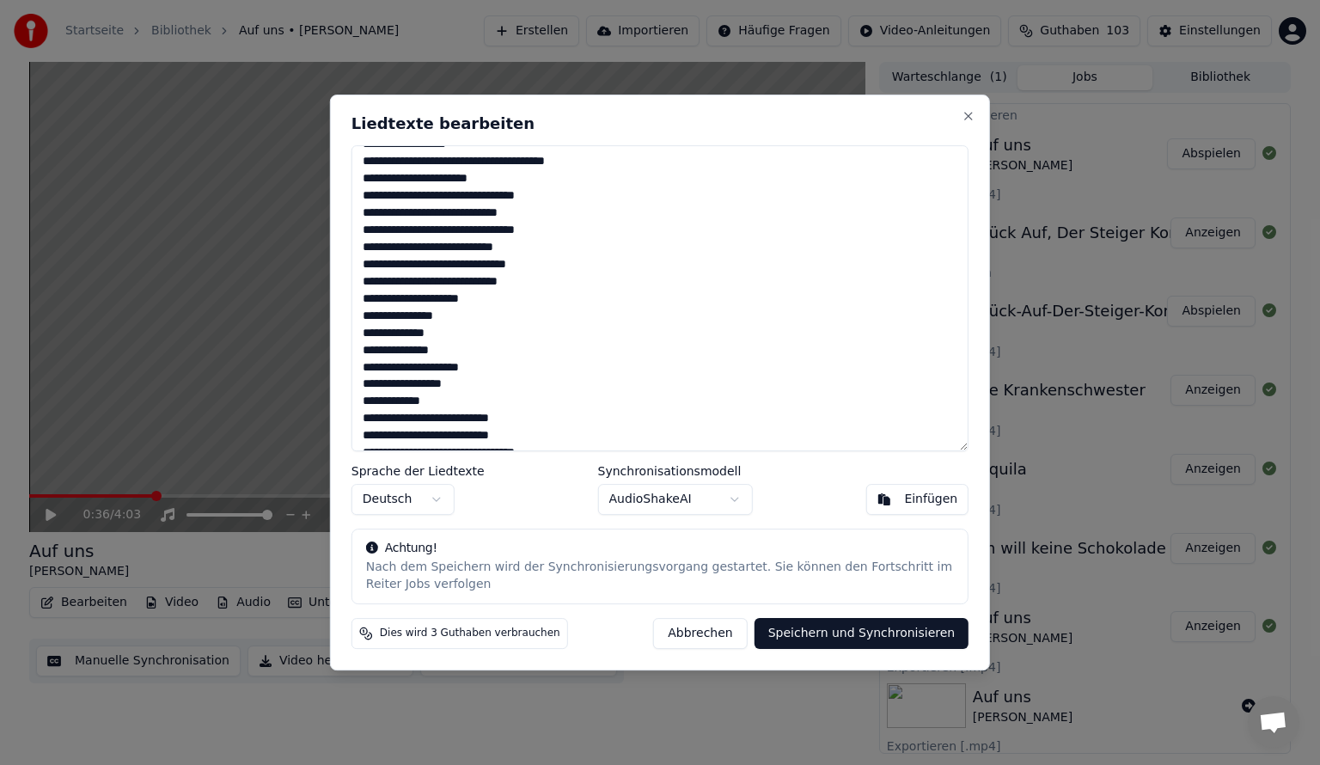
click at [364, 417] on textarea at bounding box center [660, 298] width 617 height 306
type textarea "**********"
click at [895, 635] on button "Speichern und Synchronisieren" at bounding box center [862, 633] width 215 height 31
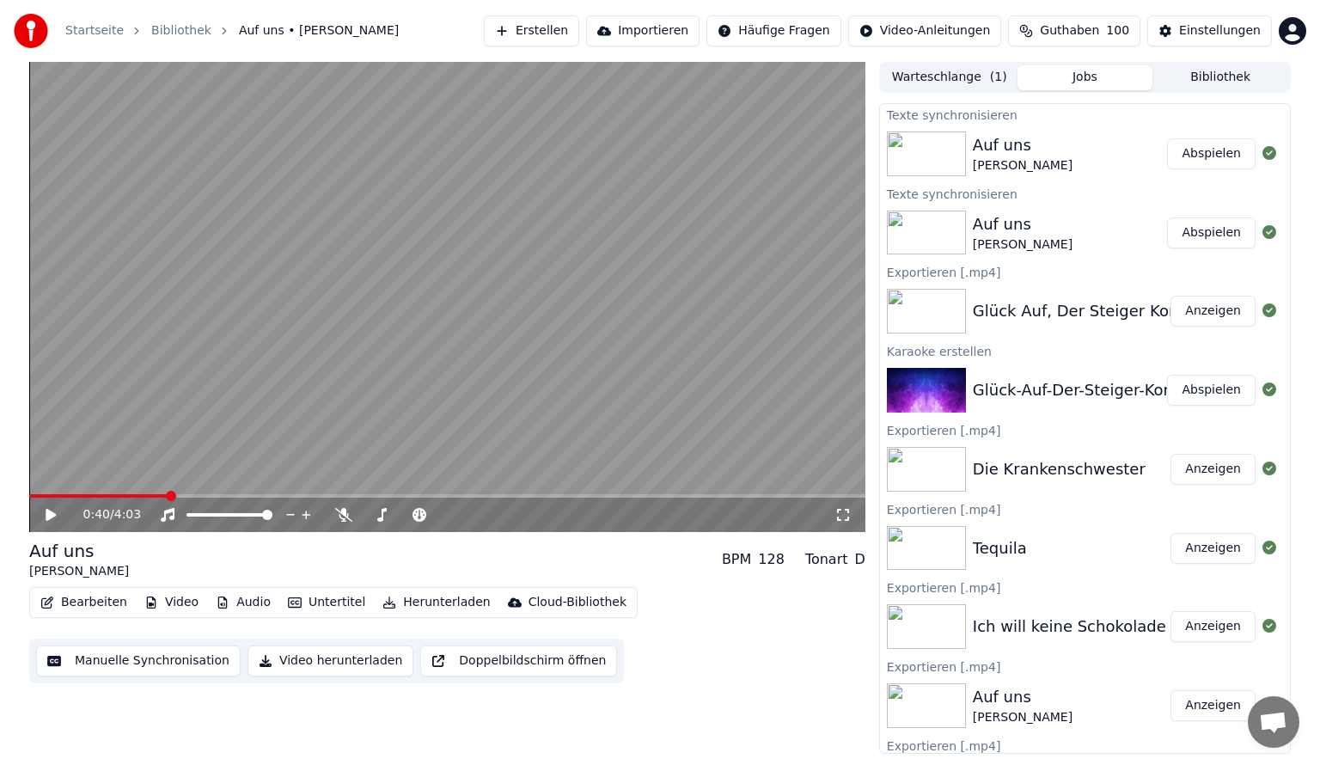
click at [323, 230] on video at bounding box center [447, 297] width 836 height 470
click at [48, 494] on span at bounding box center [39, 495] width 21 height 3
drag, startPoint x: 65, startPoint y: 489, endPoint x: 13, endPoint y: 488, distance: 52.4
click at [13, 488] on div "0:10 / 4:03 Auf uns [PERSON_NAME] BPM 128 Tonart D Bearbeiten Video Audio Unter…" at bounding box center [660, 408] width 1320 height 692
click at [71, 502] on div "0:11 / 4:03" at bounding box center [447, 515] width 836 height 34
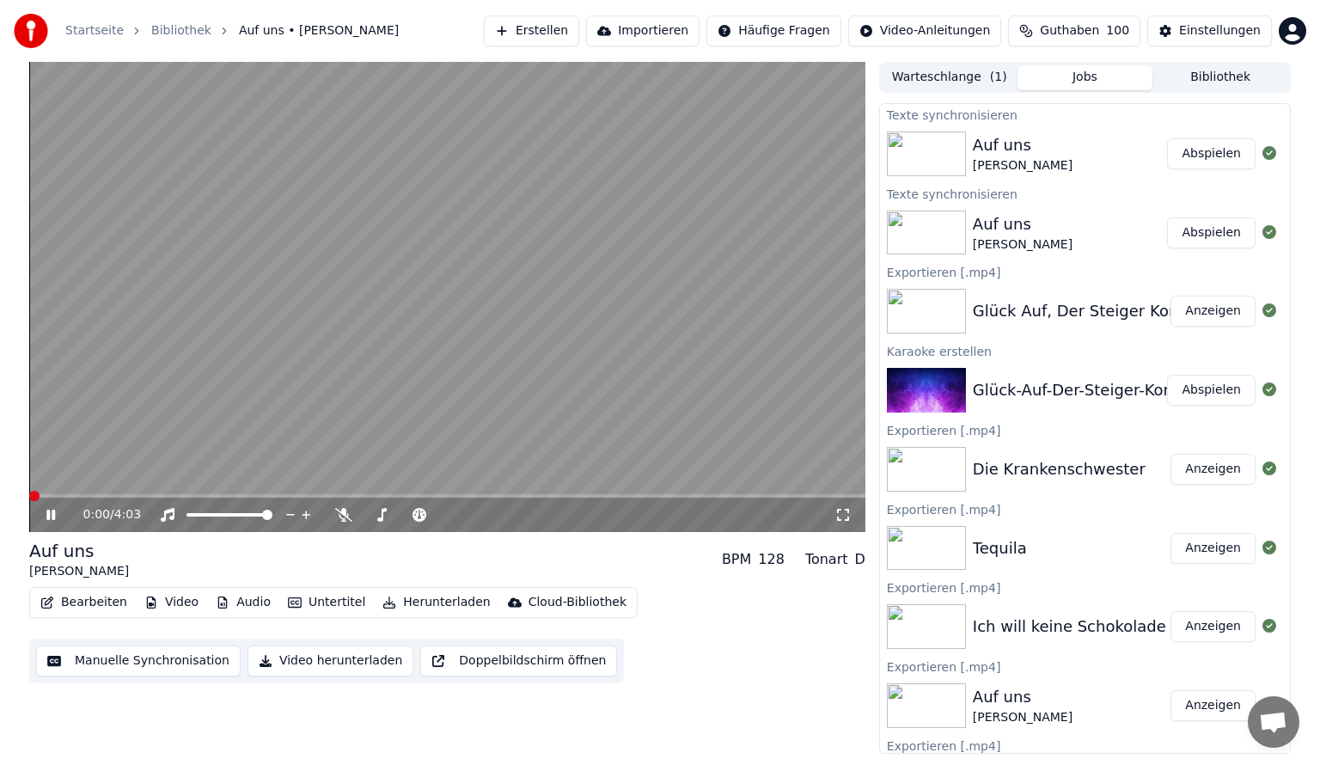
click at [29, 498] on span at bounding box center [34, 496] width 10 height 10
